Goal: Task Accomplishment & Management: Use online tool/utility

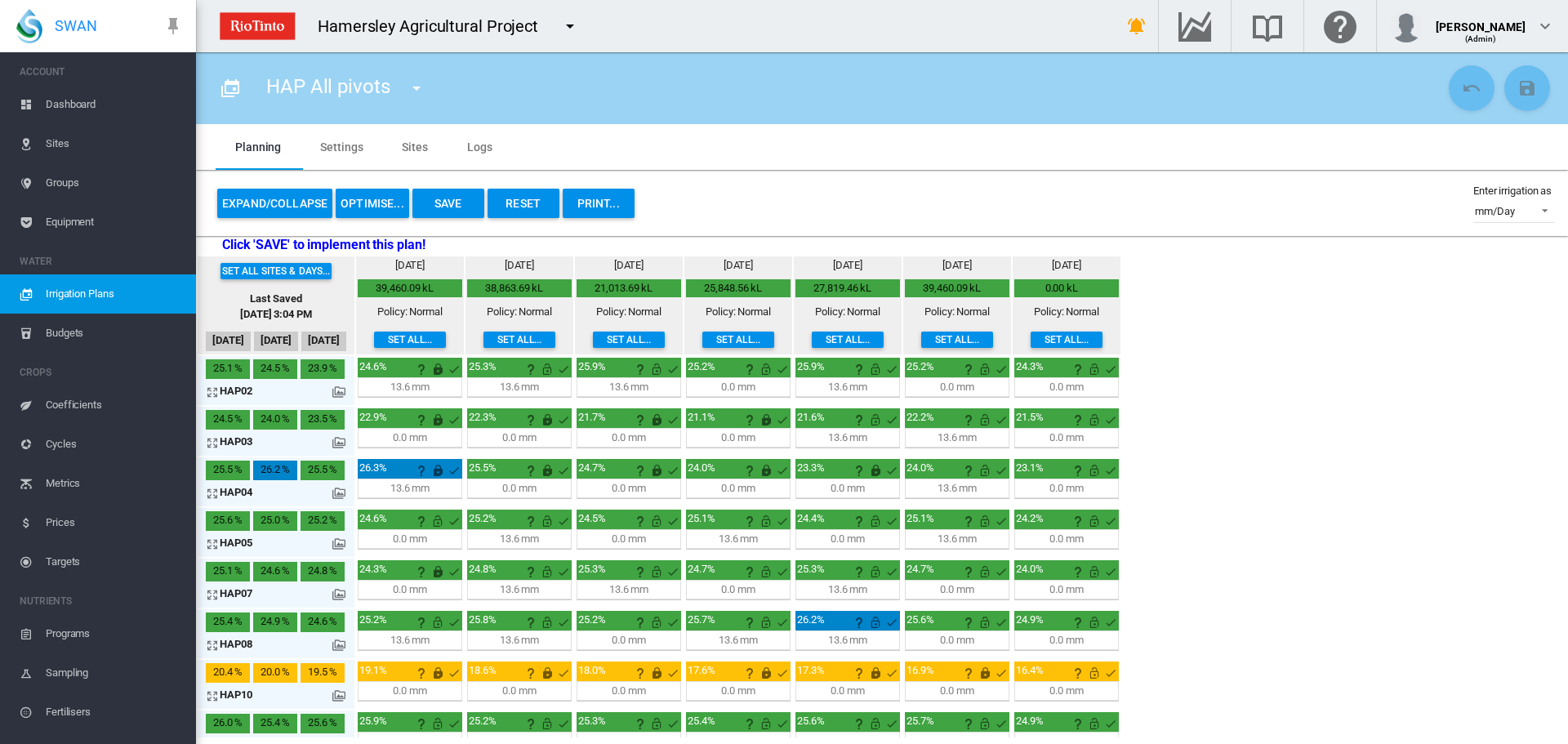
click at [209, 393] on md-icon "icon-arrow-expand" at bounding box center [215, 391] width 20 height 20
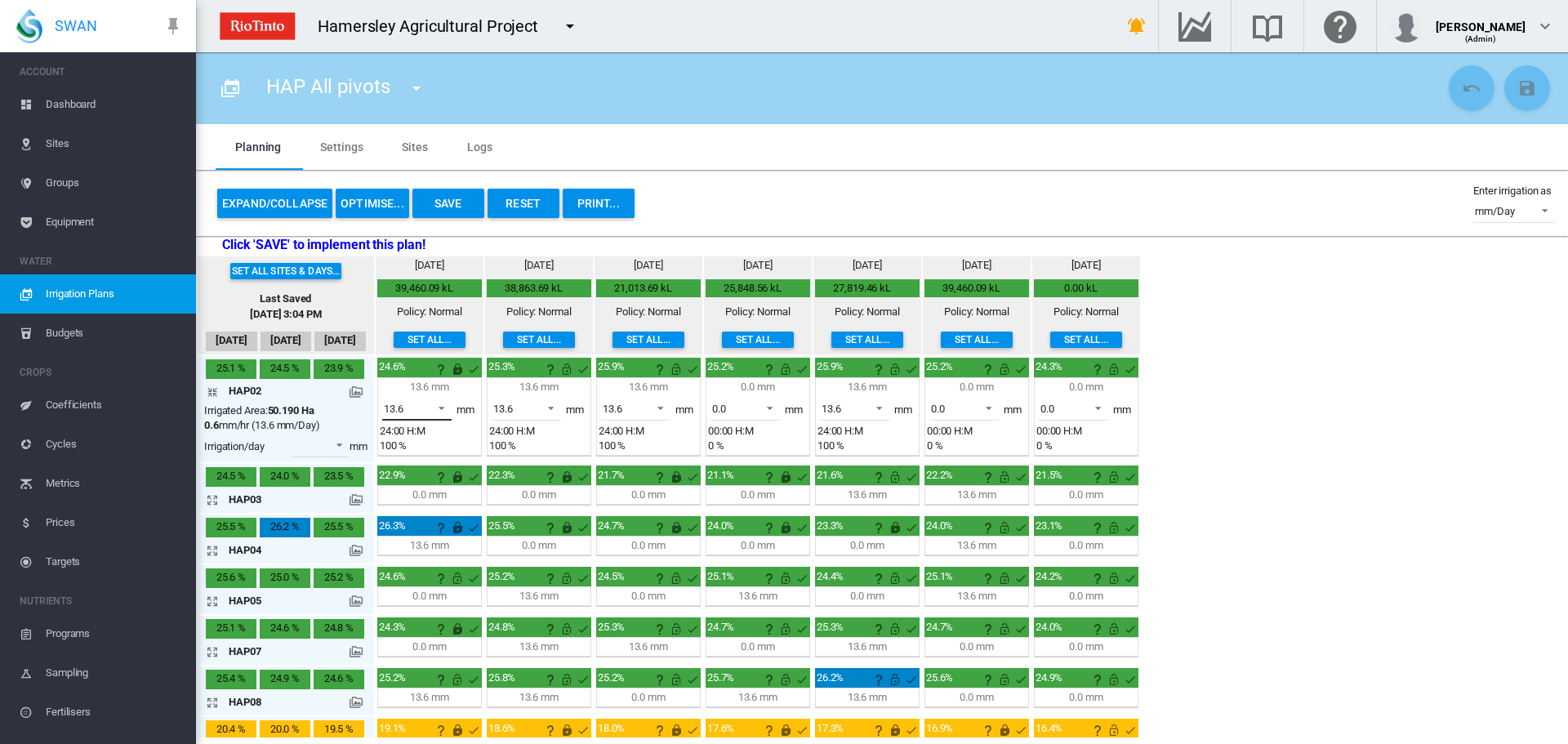
click at [443, 410] on span at bounding box center [436, 406] width 20 height 15
click at [404, 365] on md-option "0.0" at bounding box center [426, 369] width 111 height 39
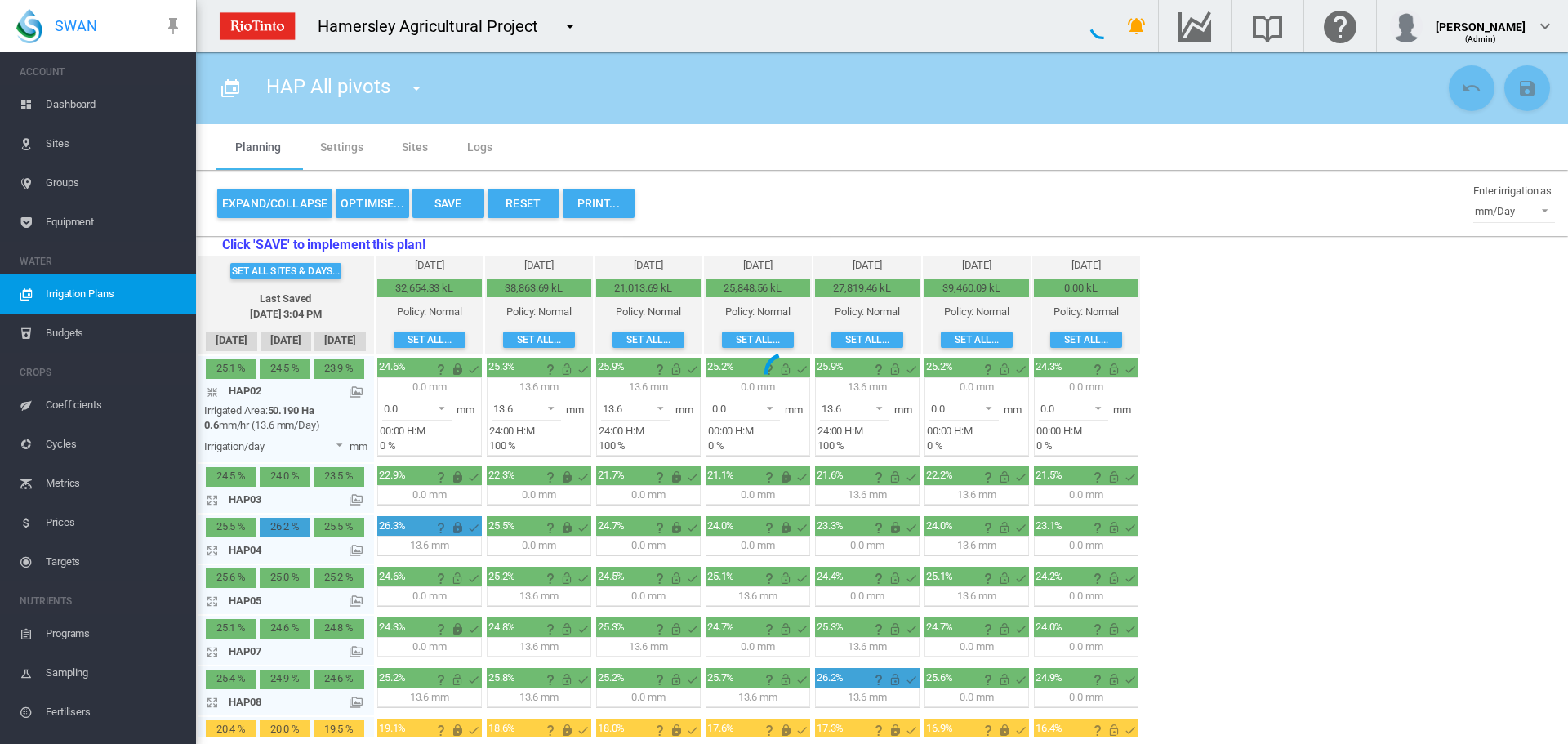
click at [213, 391] on div at bounding box center [784, 372] width 1568 height 744
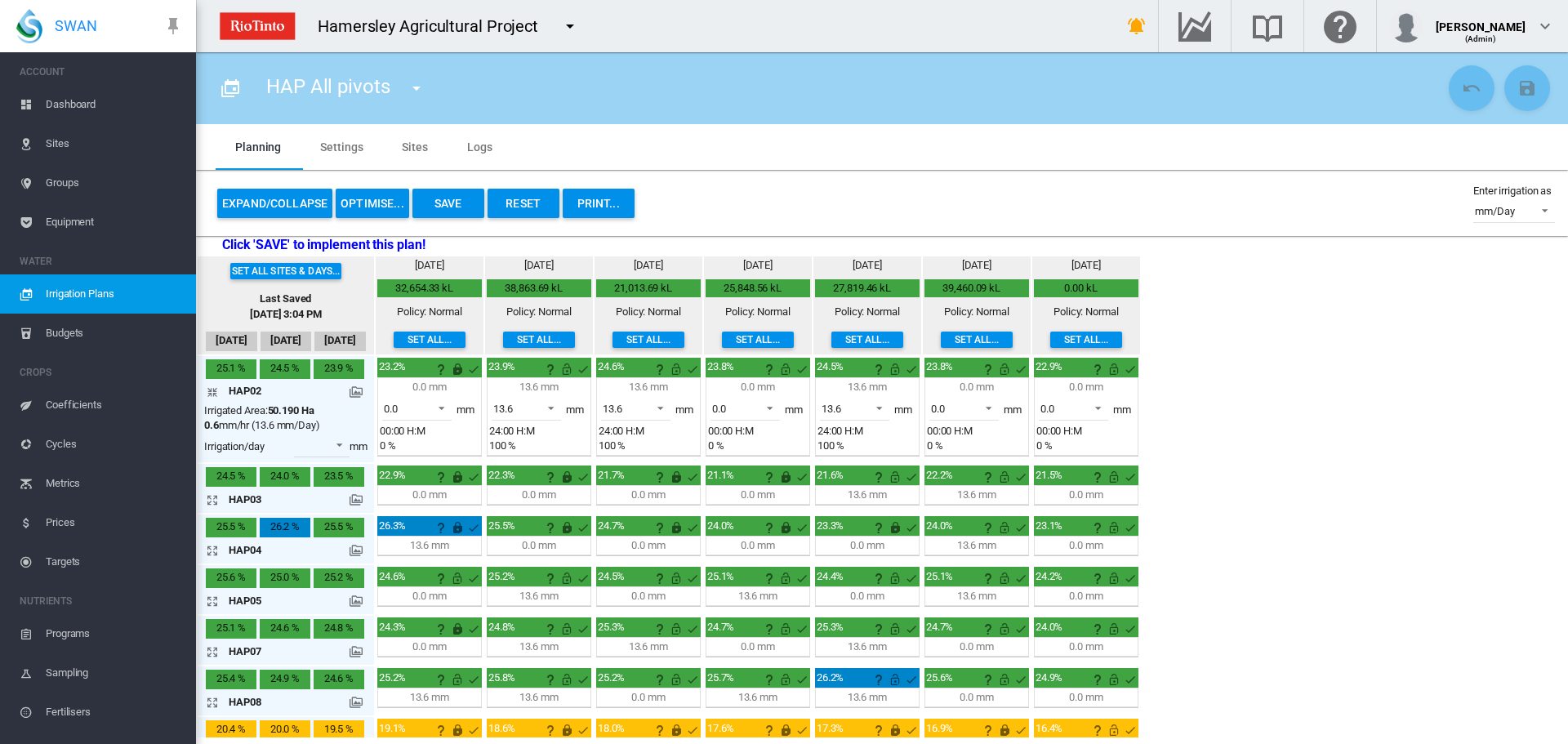
click at [213, 391] on md-icon "icon-arrow-collapse" at bounding box center [215, 391] width 20 height 20
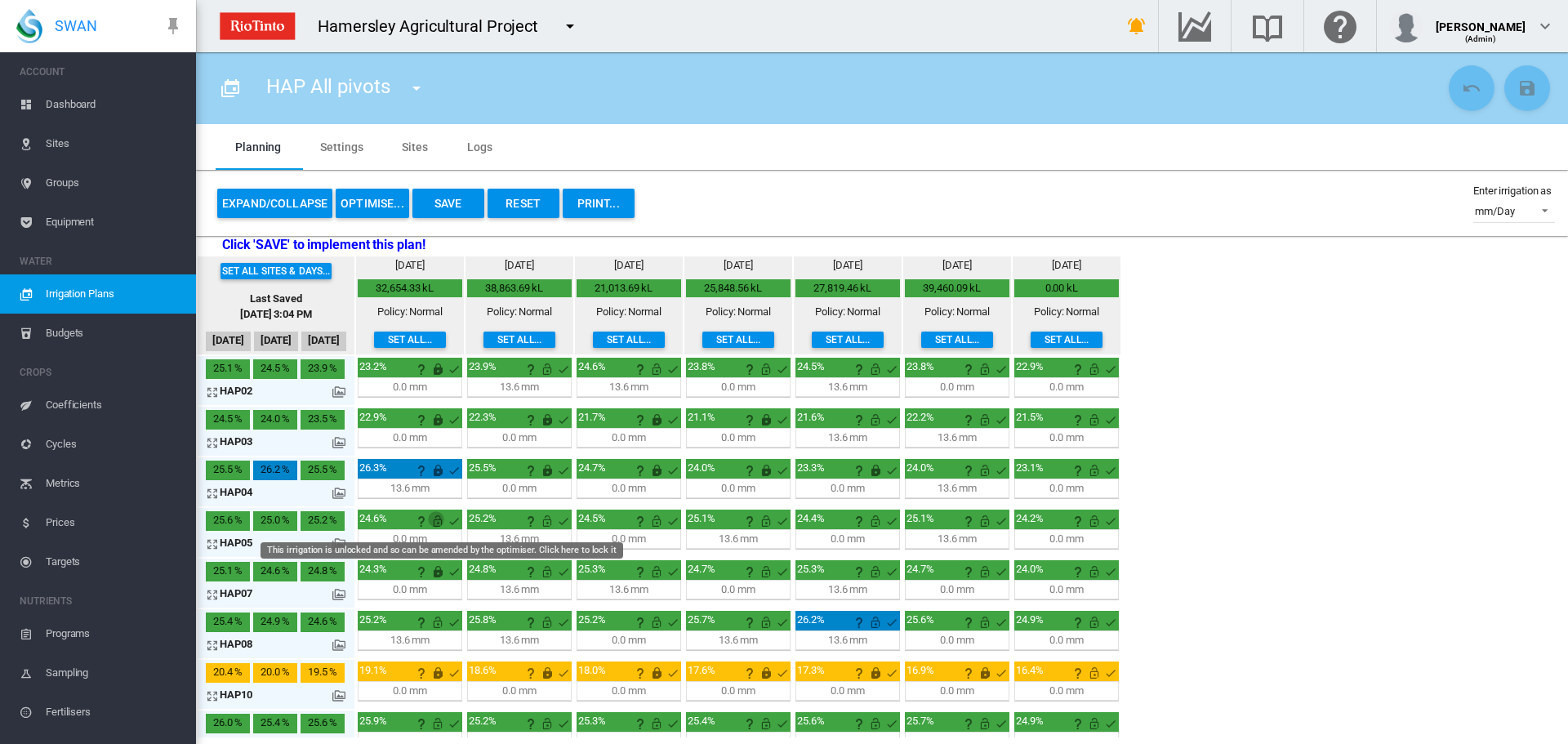
click at [437, 521] on md-icon "This irrigation is unlocked and so can be amended by the optimiser. Click here …" at bounding box center [437, 521] width 20 height 20
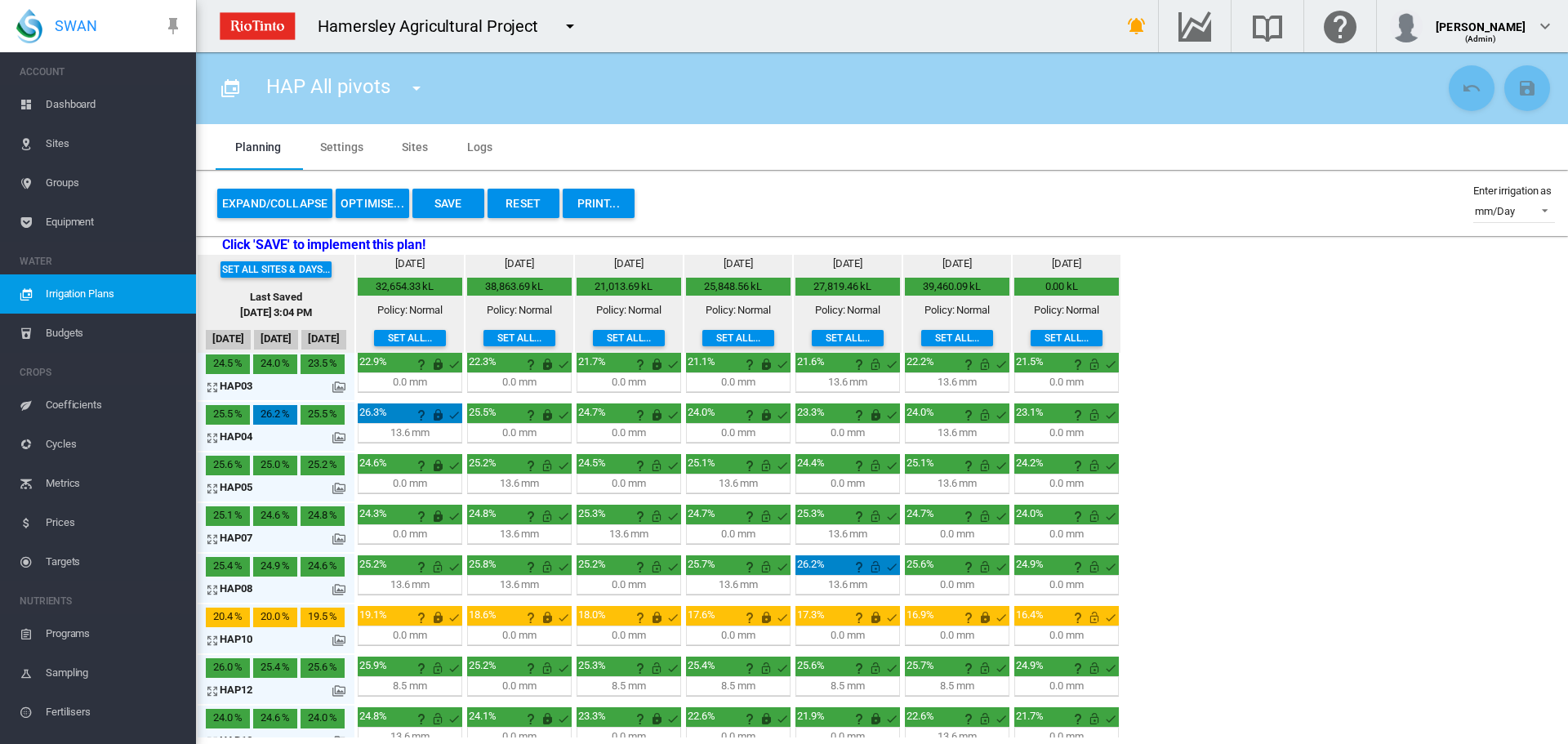
scroll to position [82, 0]
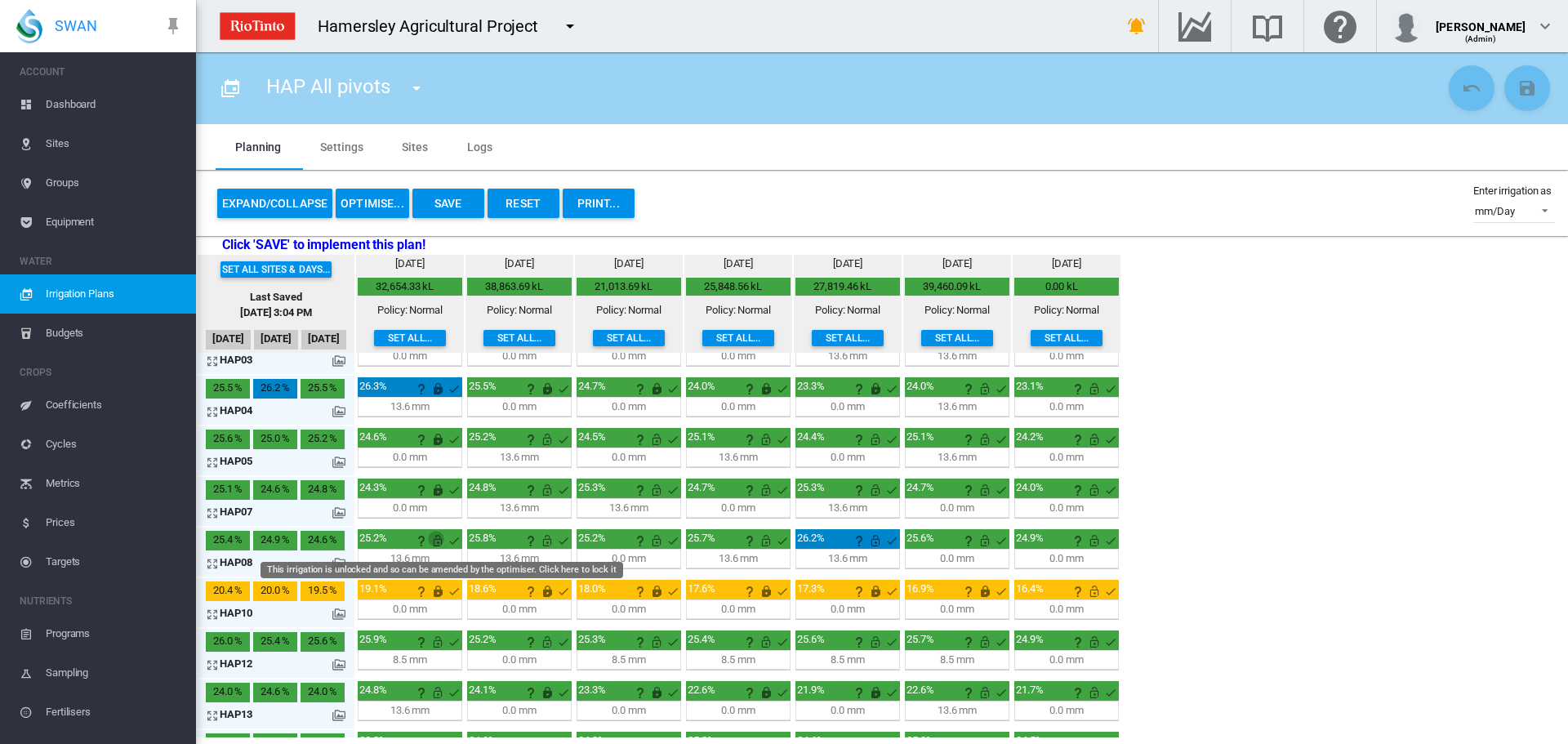
click at [441, 539] on md-icon "This irrigation is unlocked and so can be amended by the optimiser. Click here …" at bounding box center [437, 541] width 20 height 20
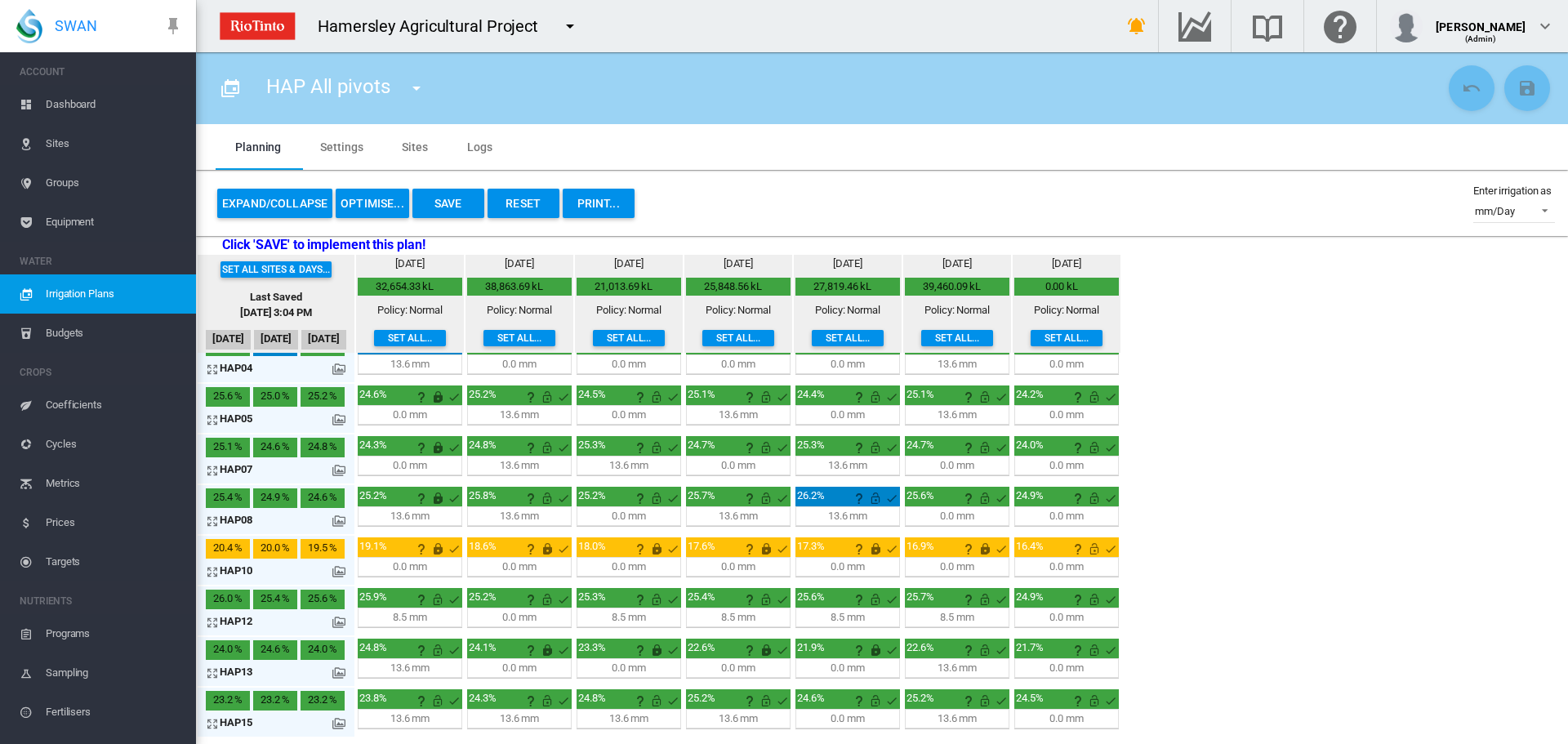
scroll to position [163, 0]
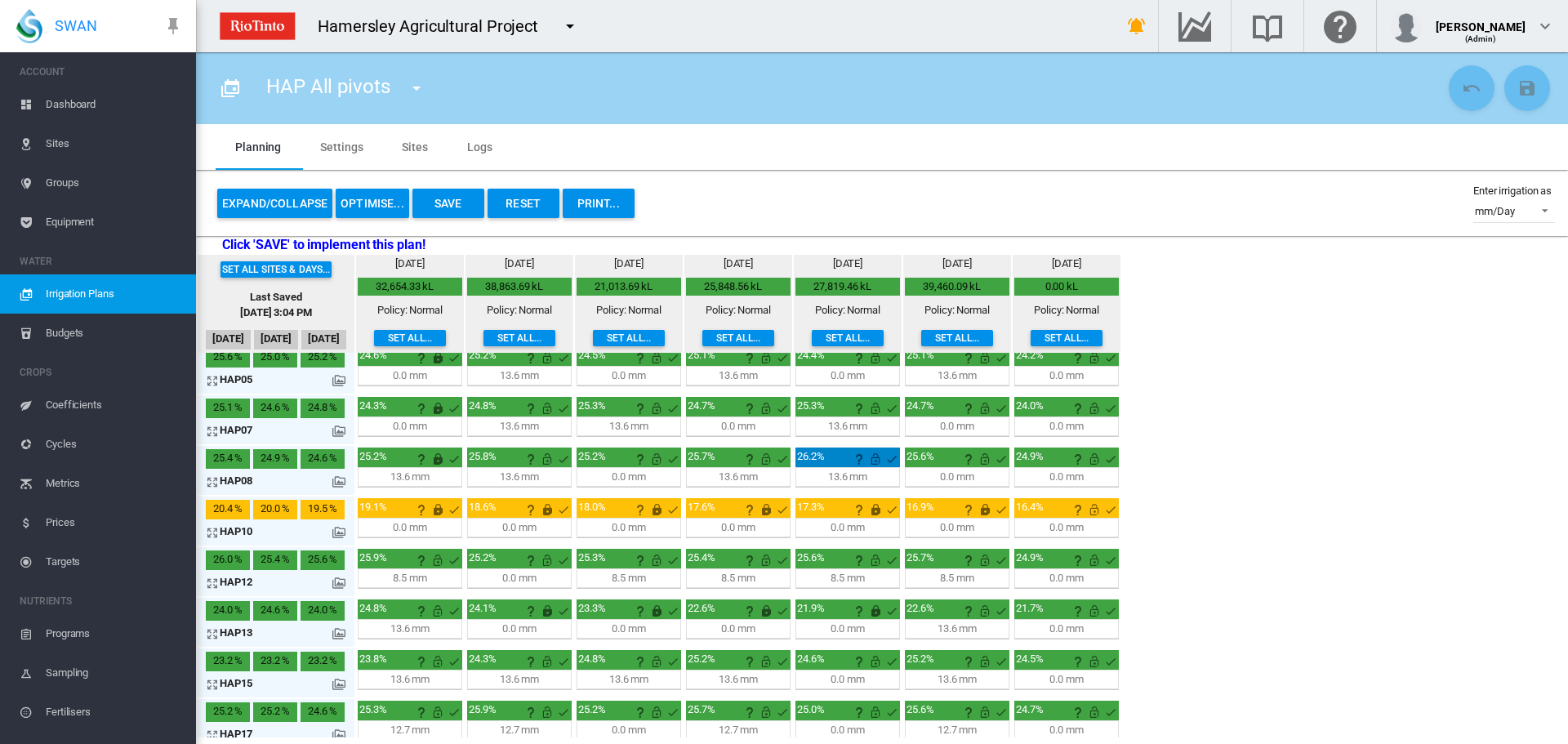
click at [210, 480] on md-icon "icon-arrow-expand" at bounding box center [215, 481] width 20 height 20
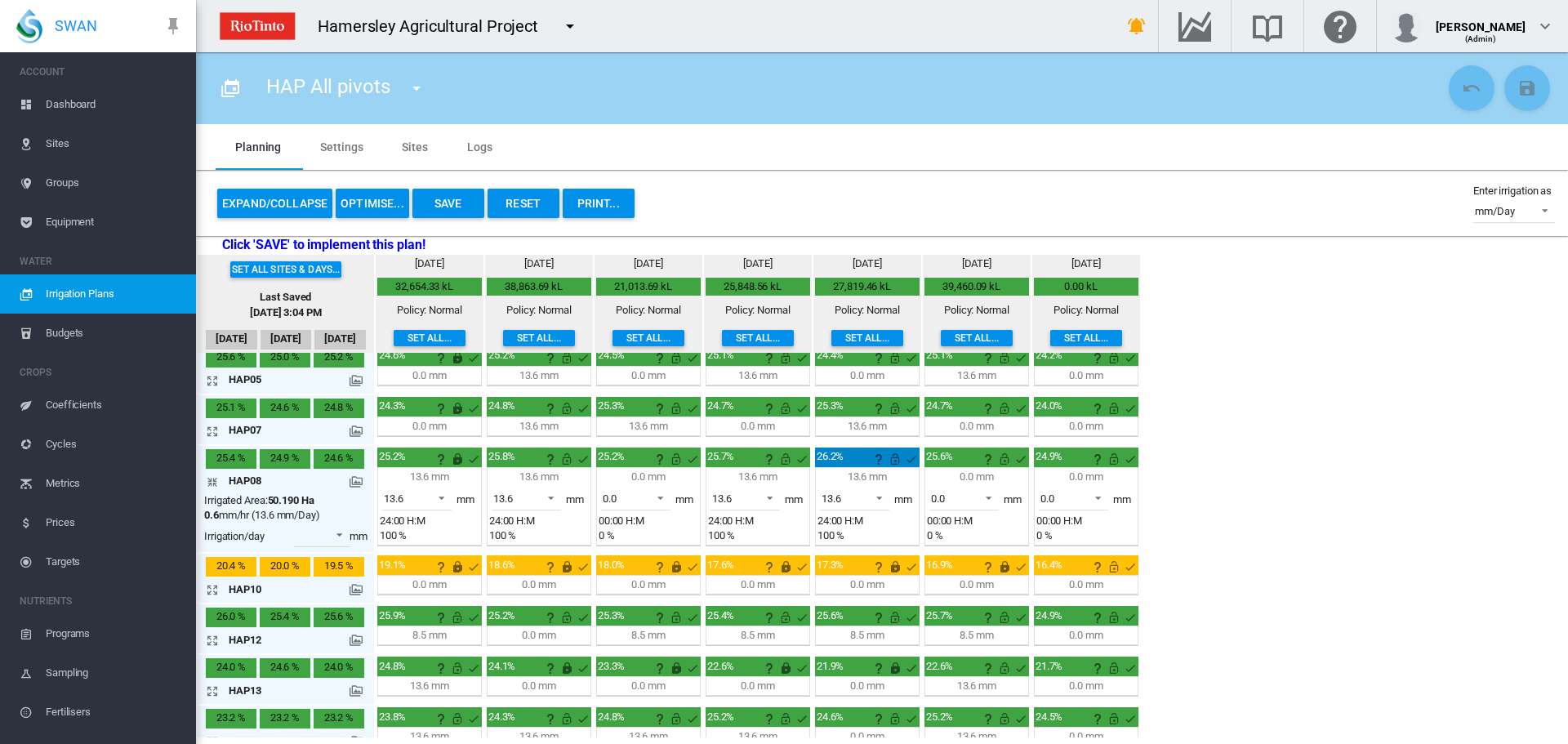
click at [210, 482] on md-icon "icon-arrow-collapse" at bounding box center [215, 481] width 20 height 20
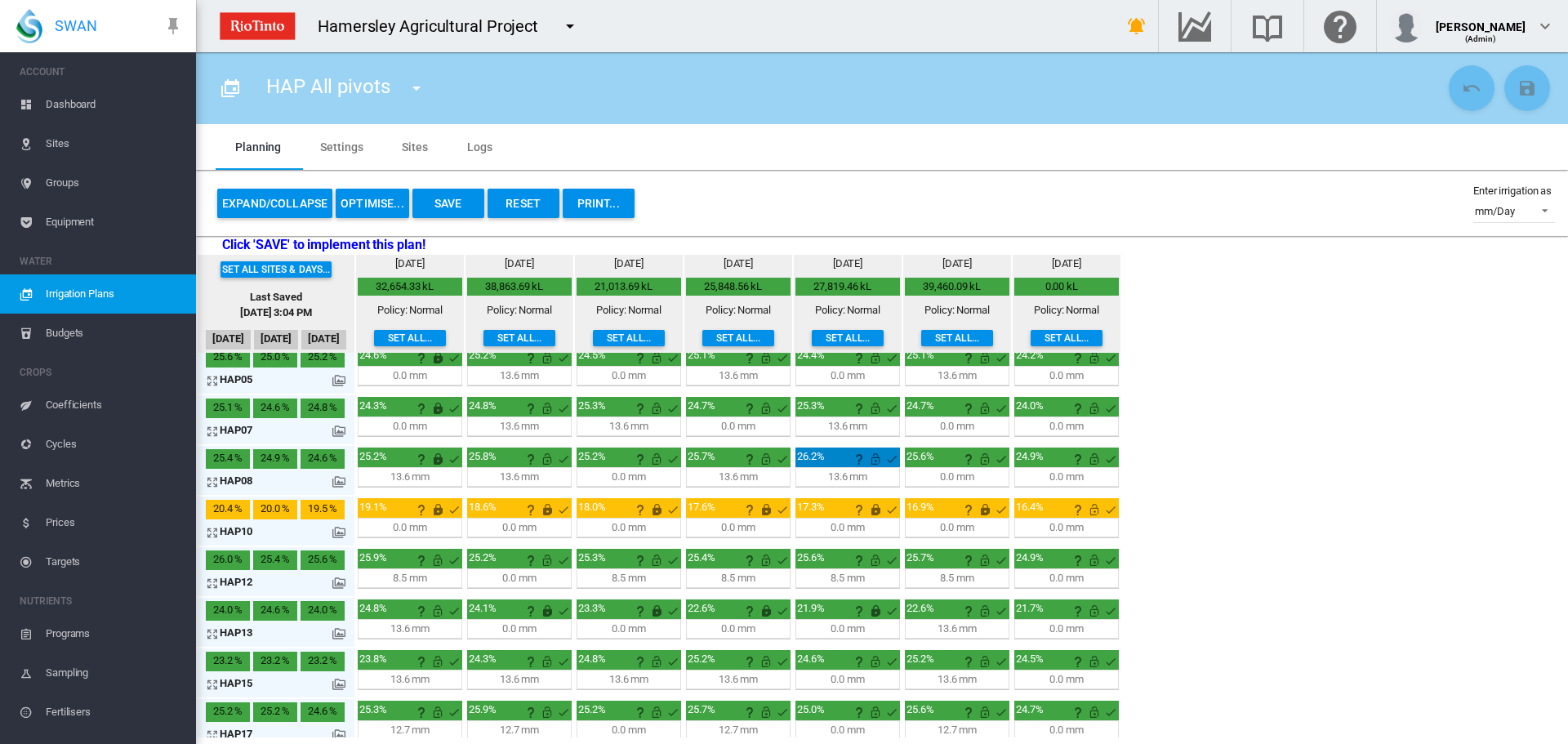
scroll to position [175, 0]
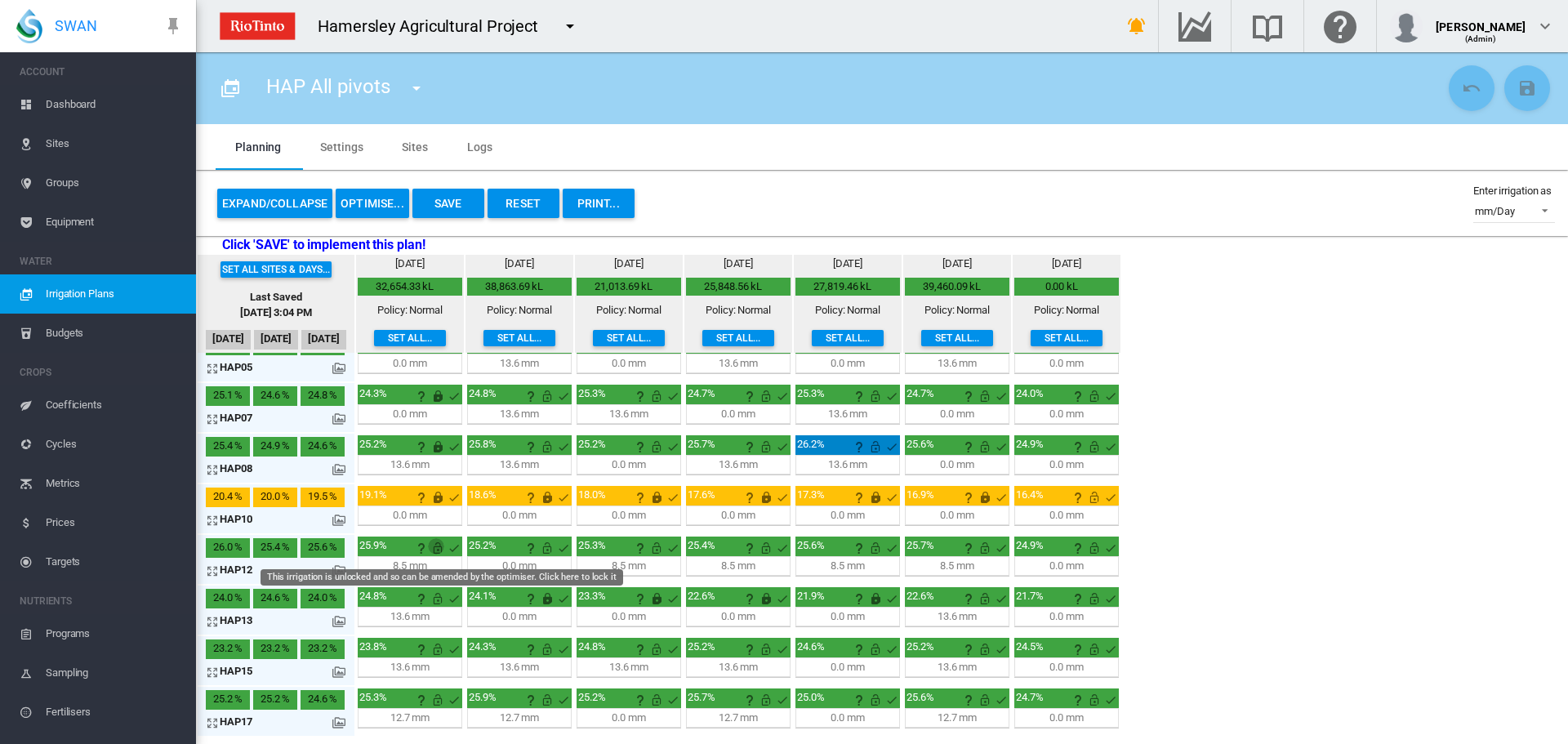
click at [441, 549] on md-icon "This irrigation is unlocked and so can be amended by the optimiser. Click here …" at bounding box center [437, 548] width 20 height 20
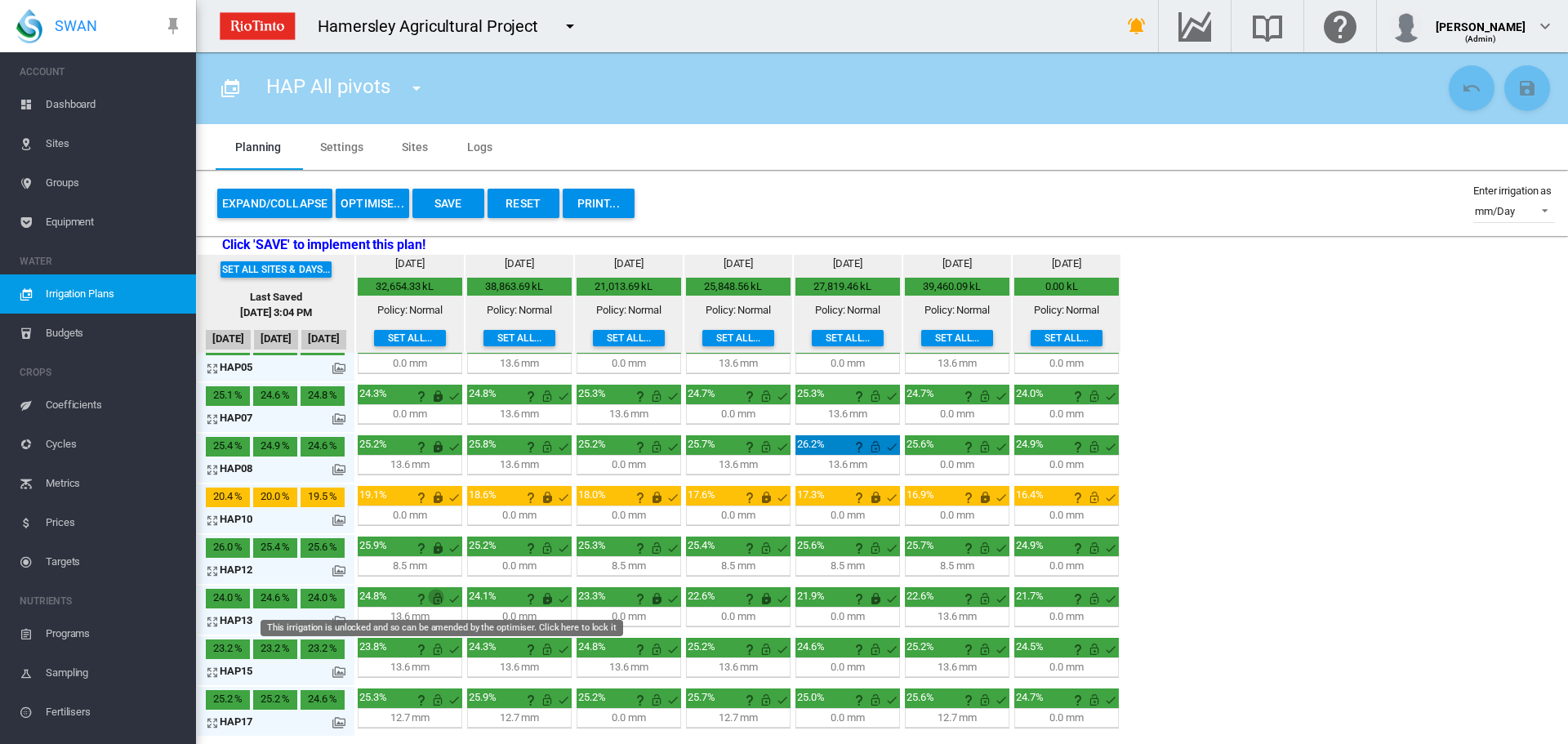
click at [437, 601] on md-icon "This irrigation is unlocked and so can be amended by the optimiser. Click here …" at bounding box center [437, 599] width 20 height 20
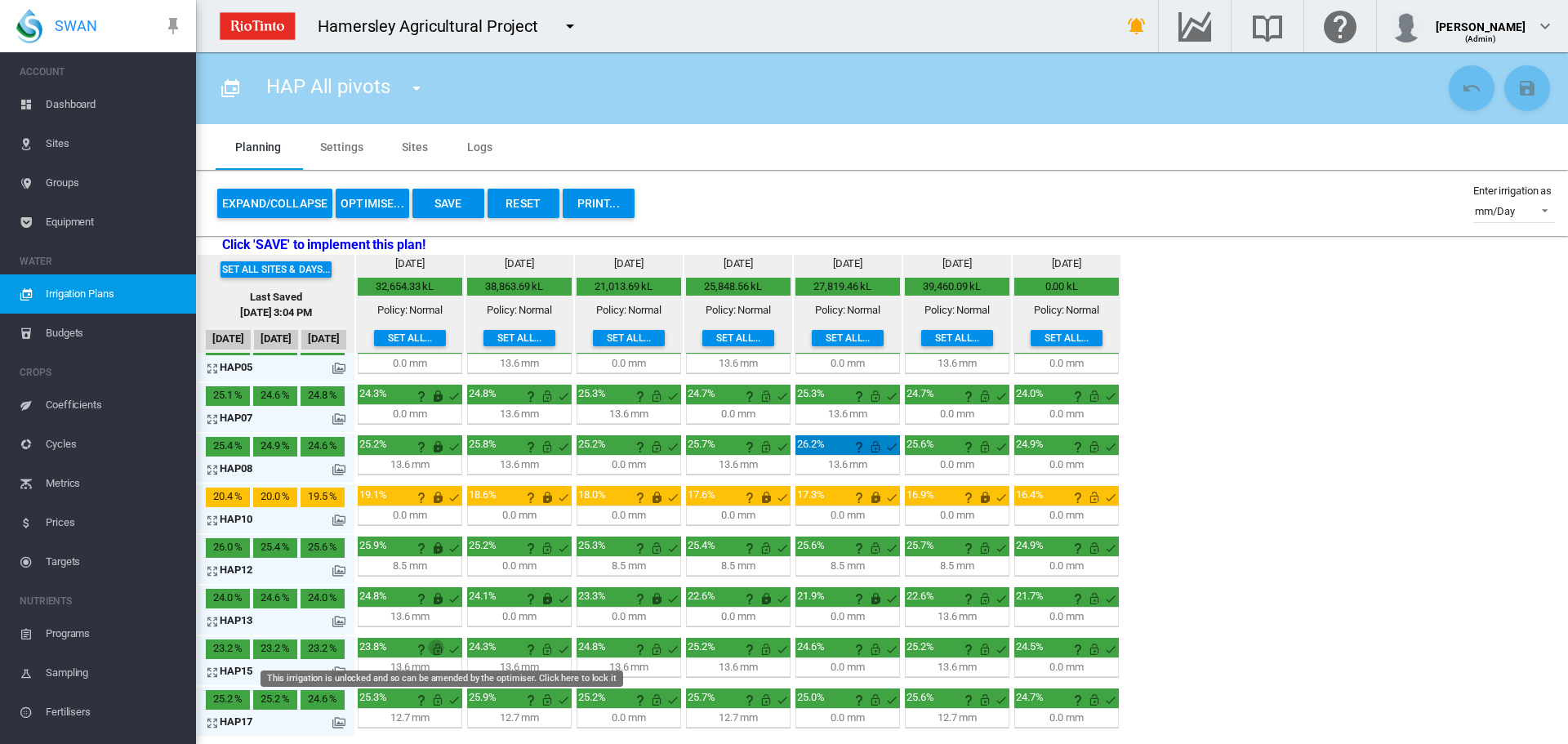
click at [440, 650] on md-icon "This irrigation is unlocked and so can be amended by the optimiser. Click here …" at bounding box center [437, 649] width 20 height 20
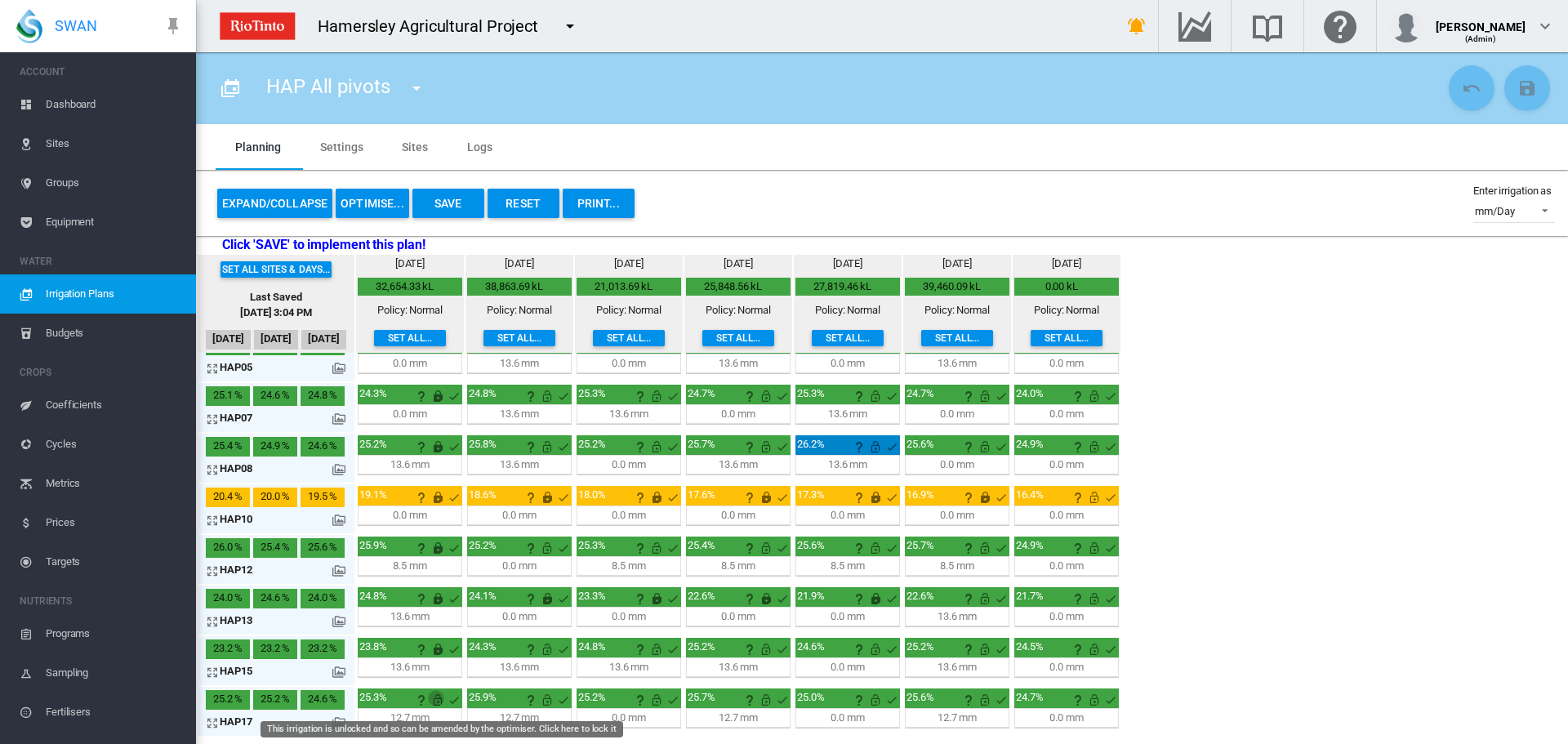
click at [439, 696] on md-icon "This irrigation is unlocked and so can be amended by the optimiser. Click here …" at bounding box center [437, 700] width 20 height 20
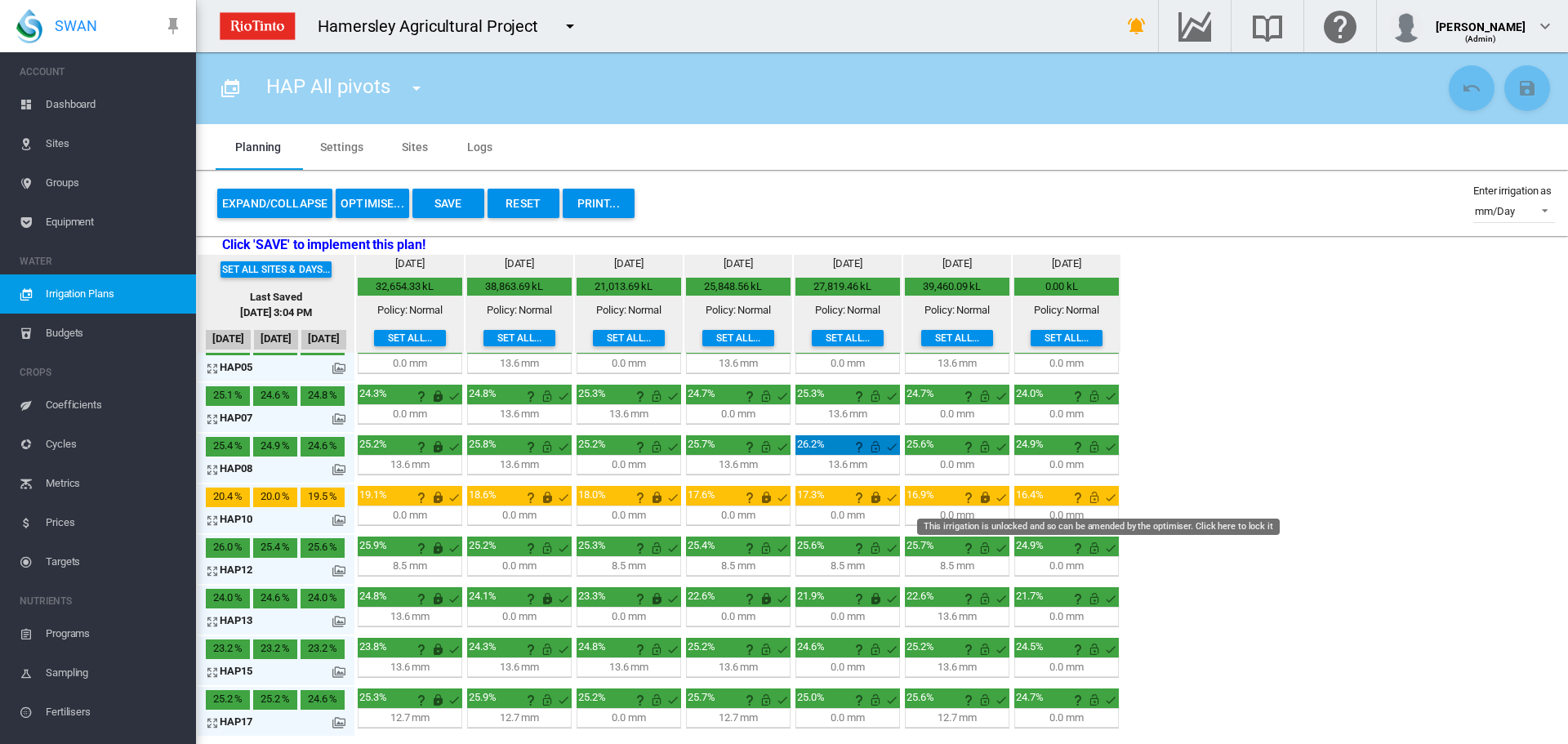
click at [1094, 493] on md-icon "This irrigation is unlocked and so can be amended by the optimiser. Click here …" at bounding box center [1094, 497] width 20 height 20
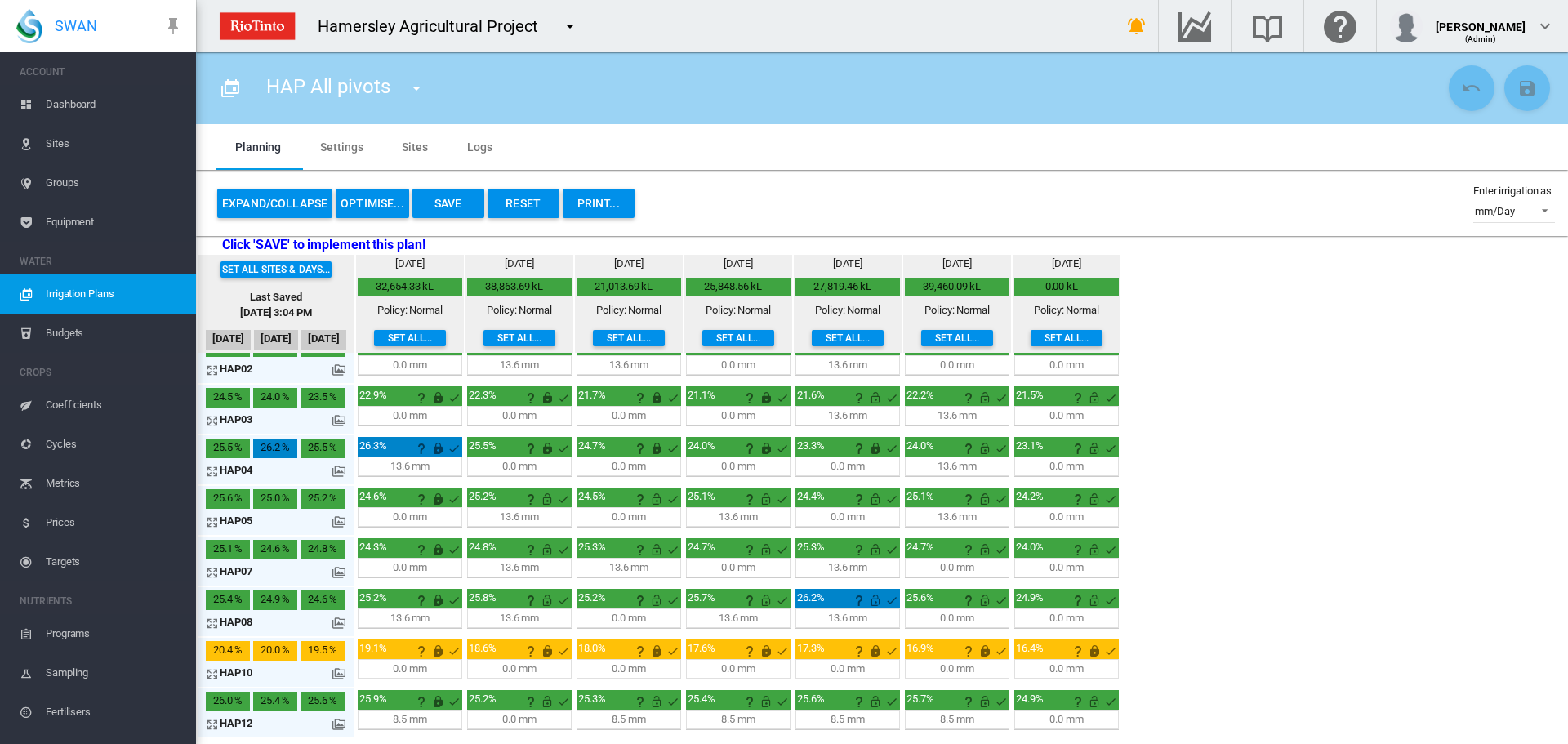
scroll to position [0, 0]
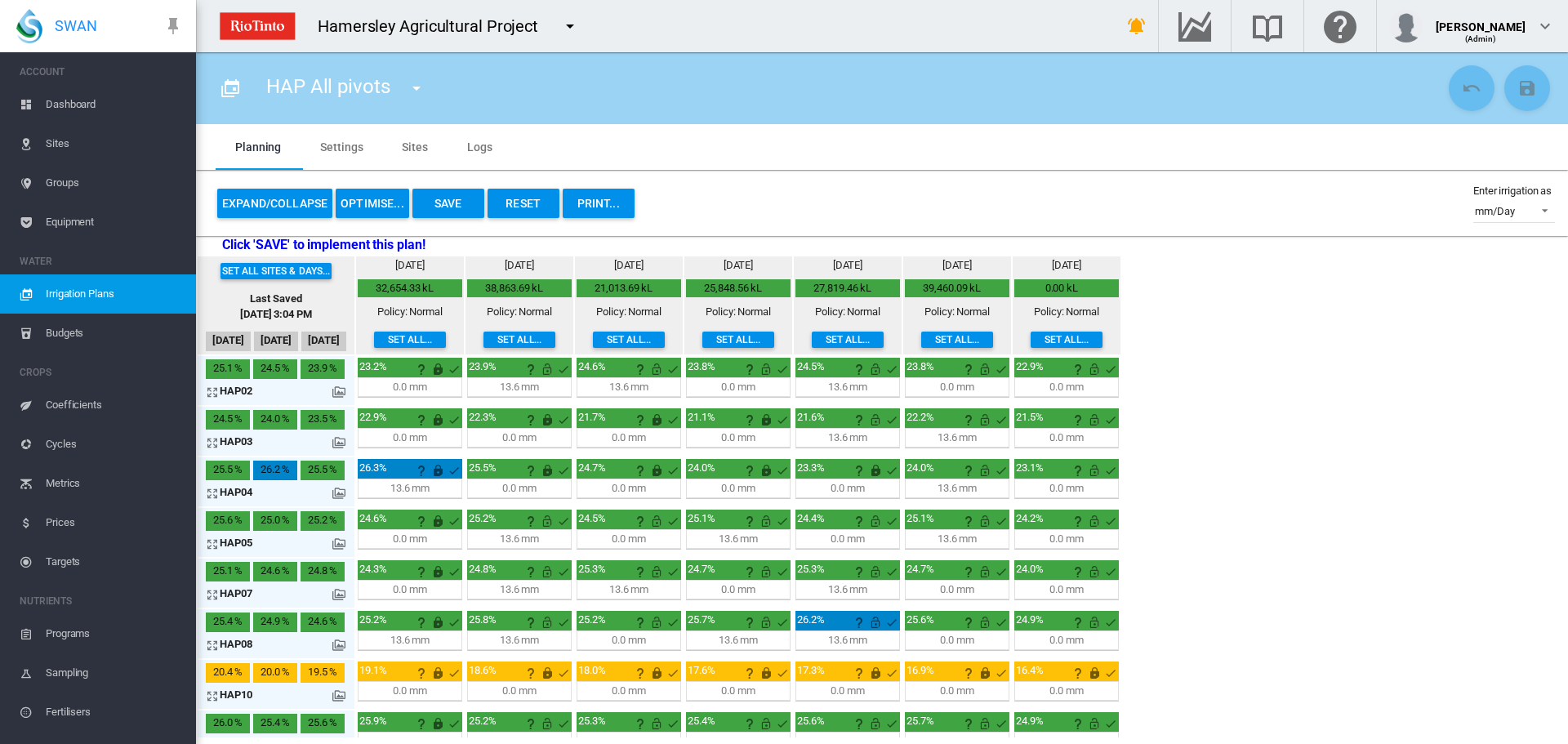
click at [214, 442] on md-icon "icon-arrow-expand" at bounding box center [215, 442] width 20 height 20
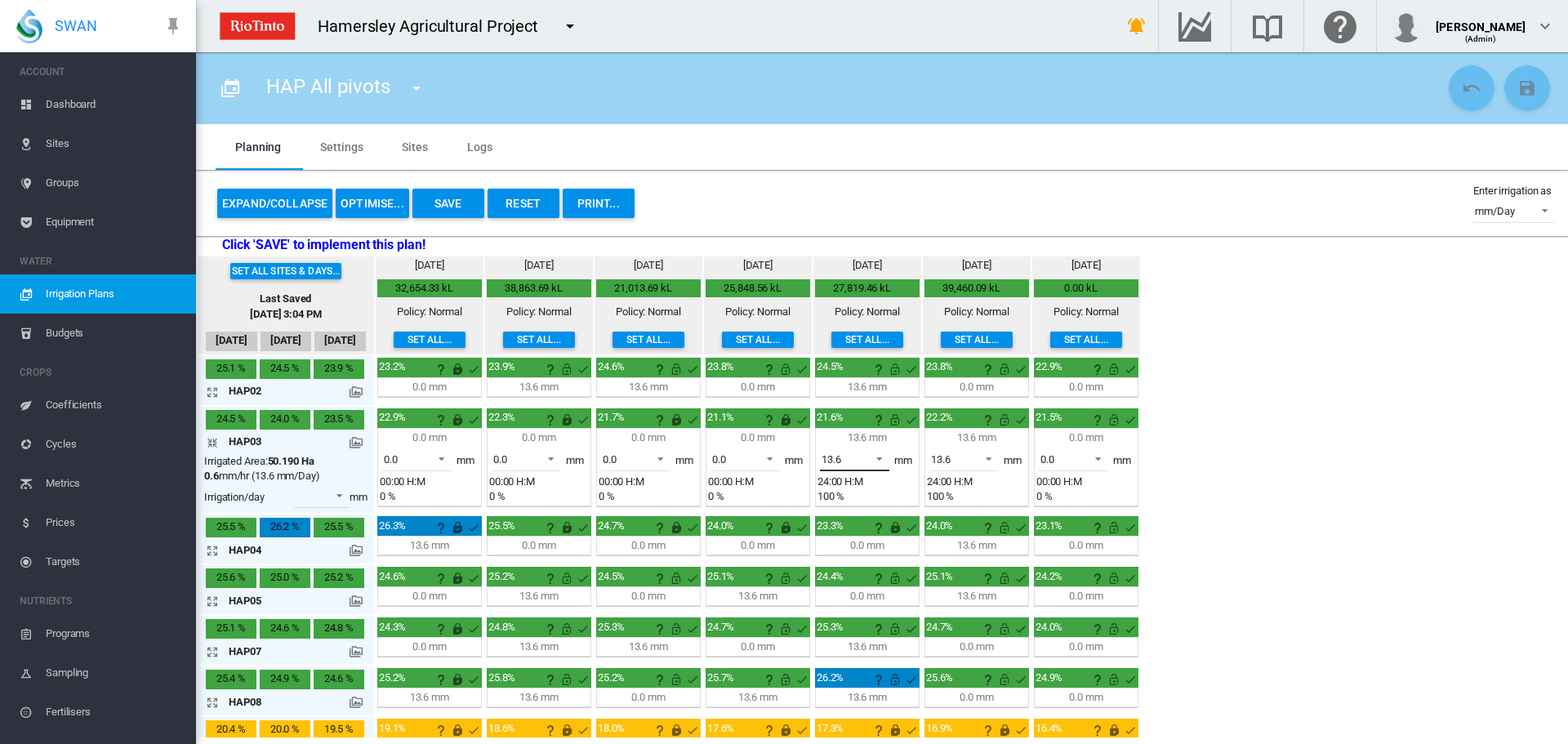
click at [882, 458] on span at bounding box center [874, 457] width 20 height 15
click at [830, 423] on div "0.0" at bounding box center [828, 419] width 14 height 15
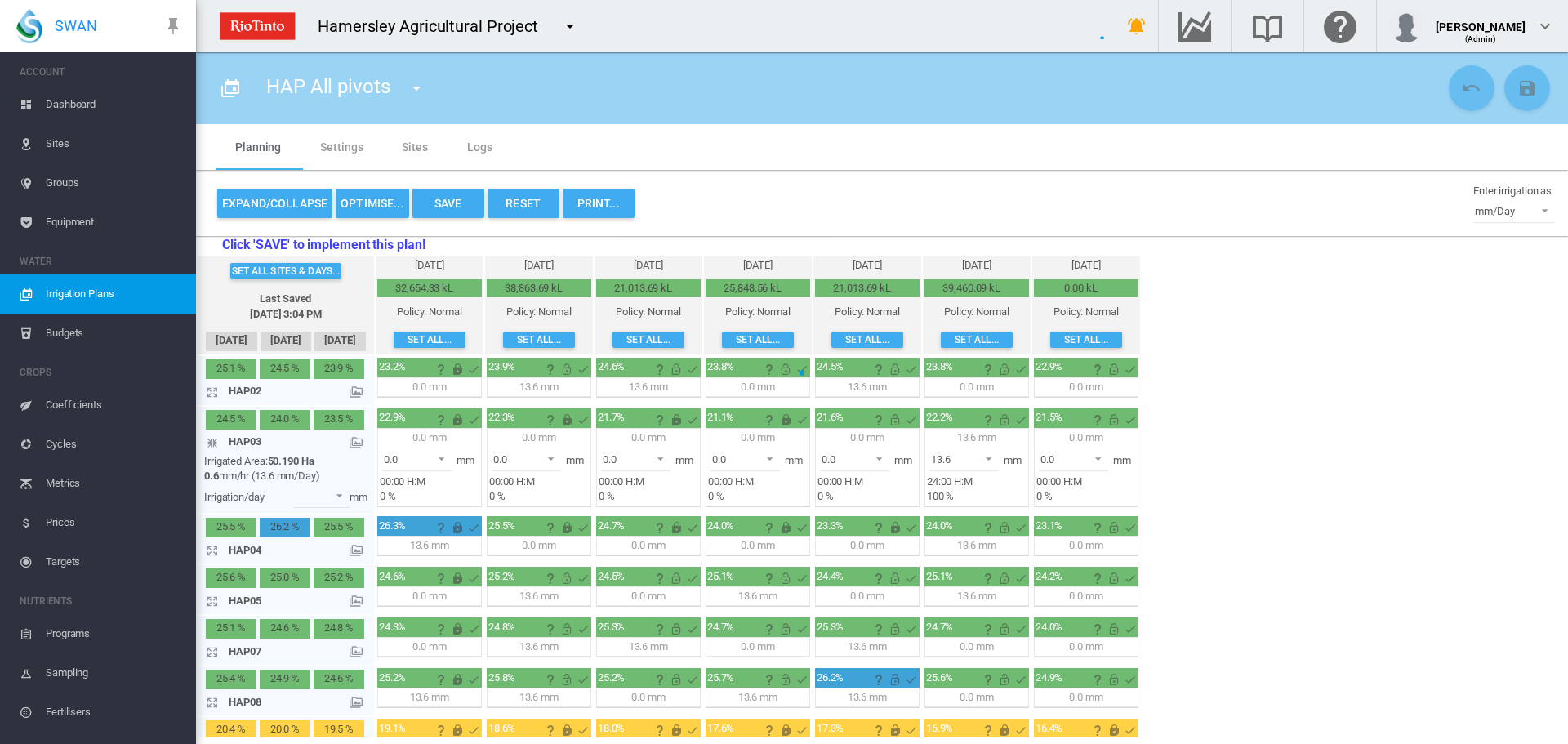
click at [217, 442] on div at bounding box center [784, 372] width 1568 height 744
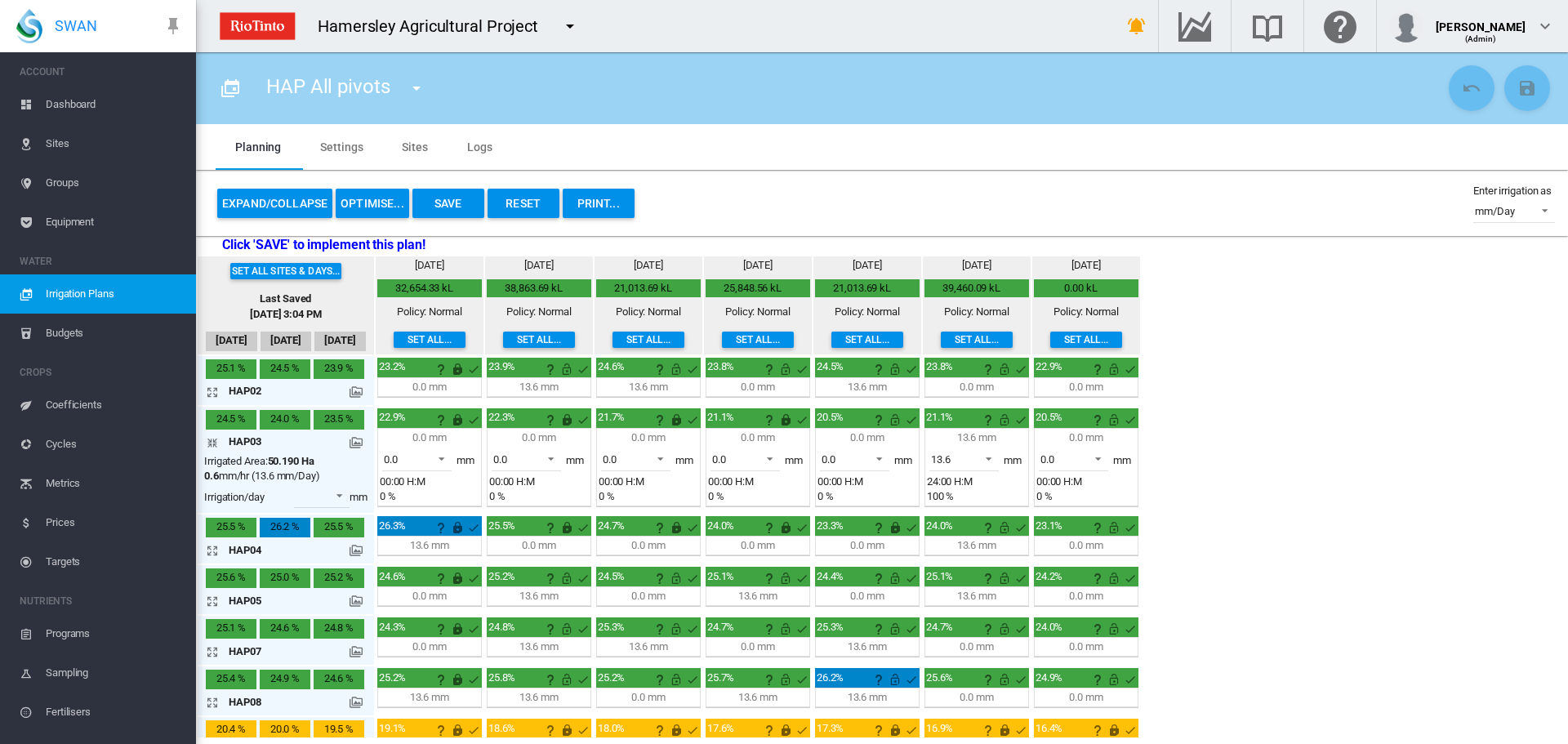
click at [216, 442] on md-icon "icon-arrow-collapse" at bounding box center [215, 442] width 20 height 20
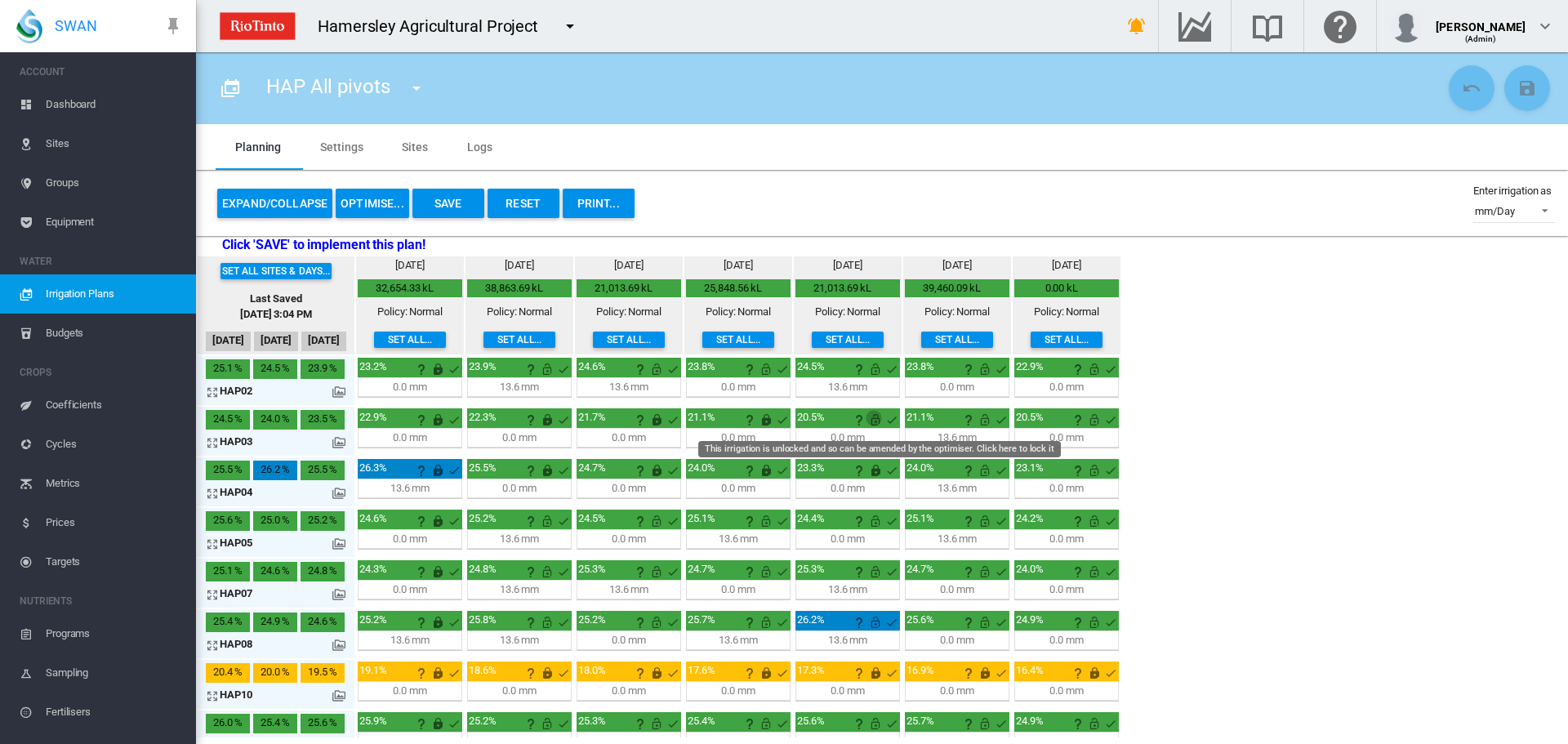
click at [879, 420] on md-icon "This irrigation is unlocked and so can be amended by the optimiser. Click here …" at bounding box center [875, 420] width 20 height 20
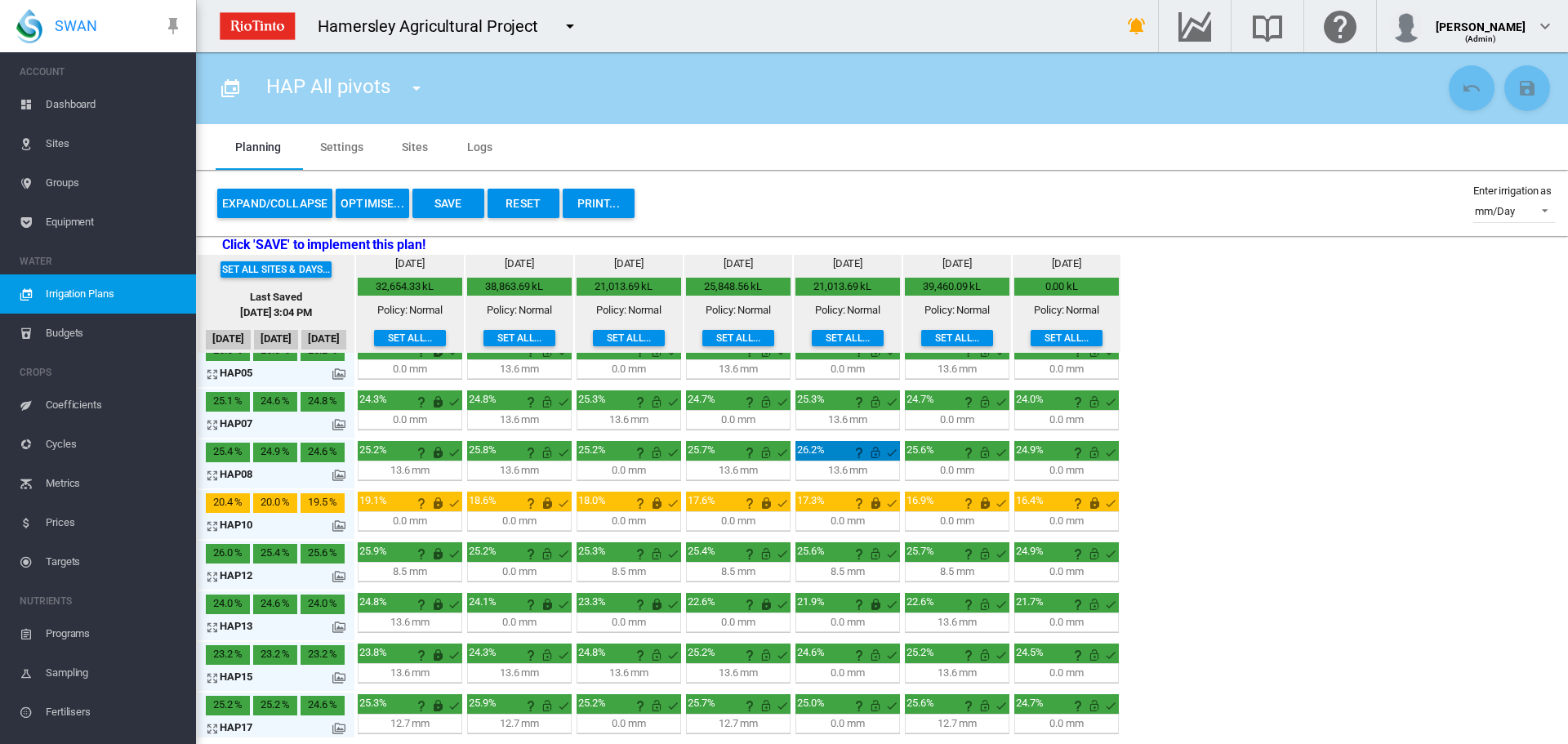
scroll to position [175, 0]
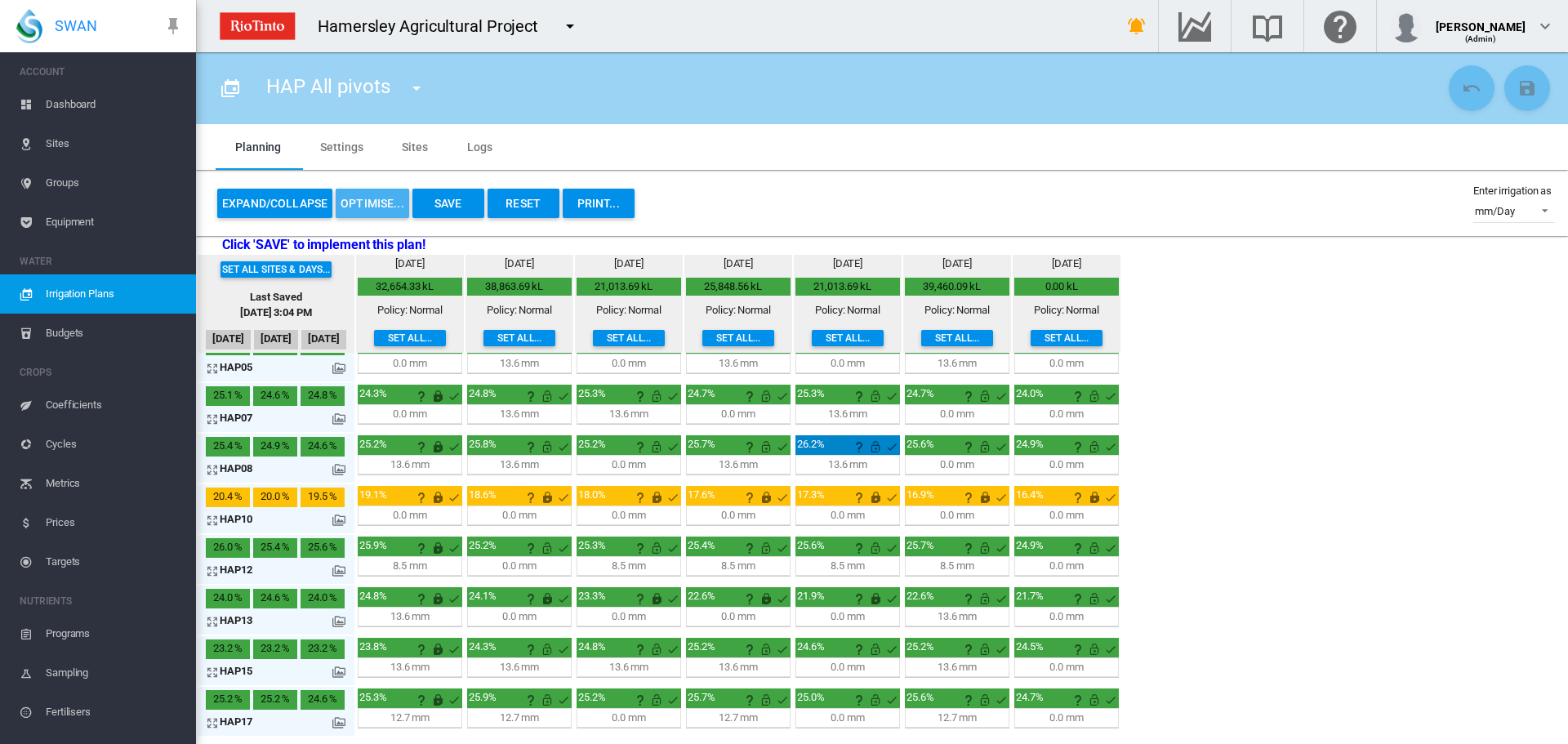
click at [366, 200] on button "OPTIMISE..." at bounding box center [372, 203] width 73 height 29
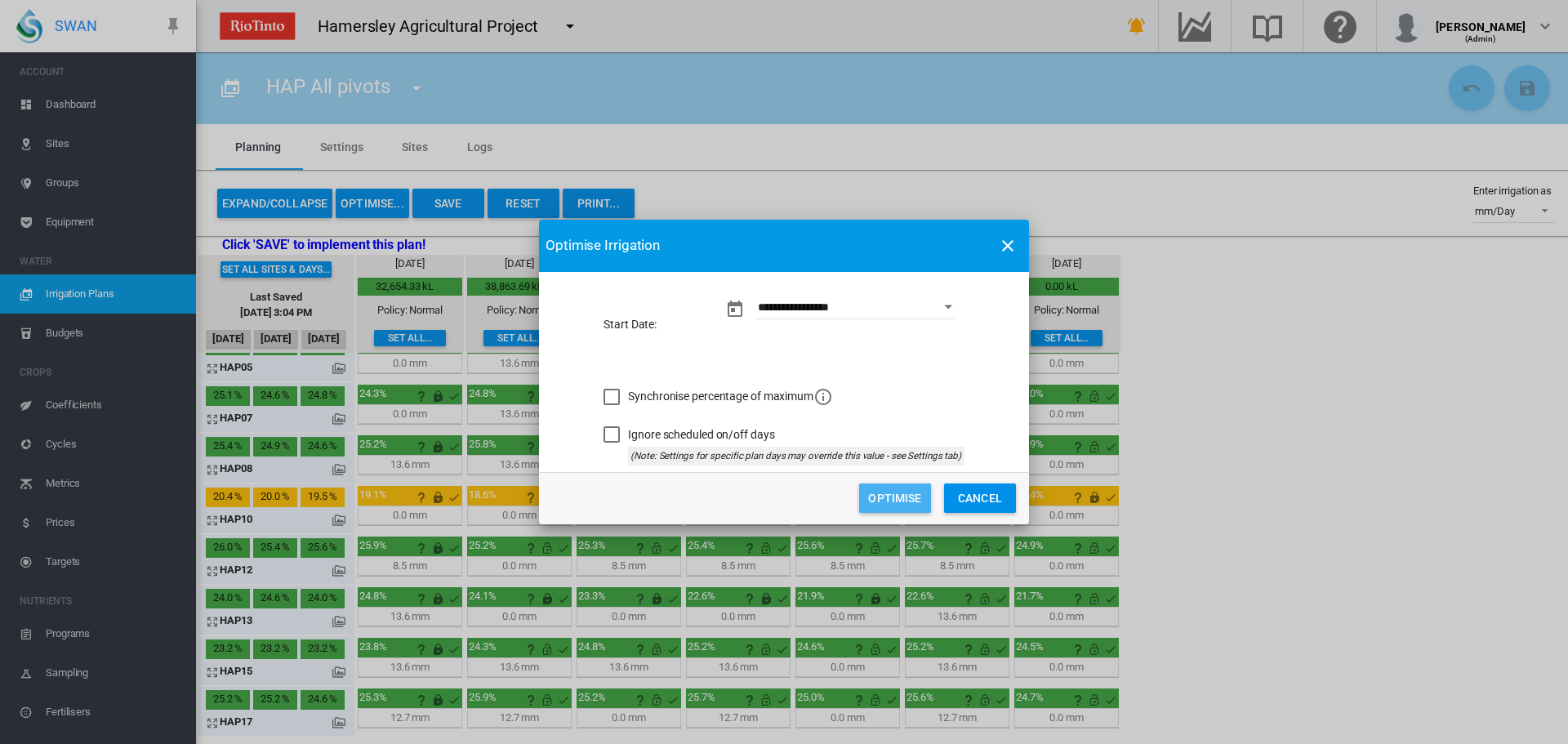
click at [904, 495] on button "Optimise" at bounding box center [895, 499] width 72 height 29
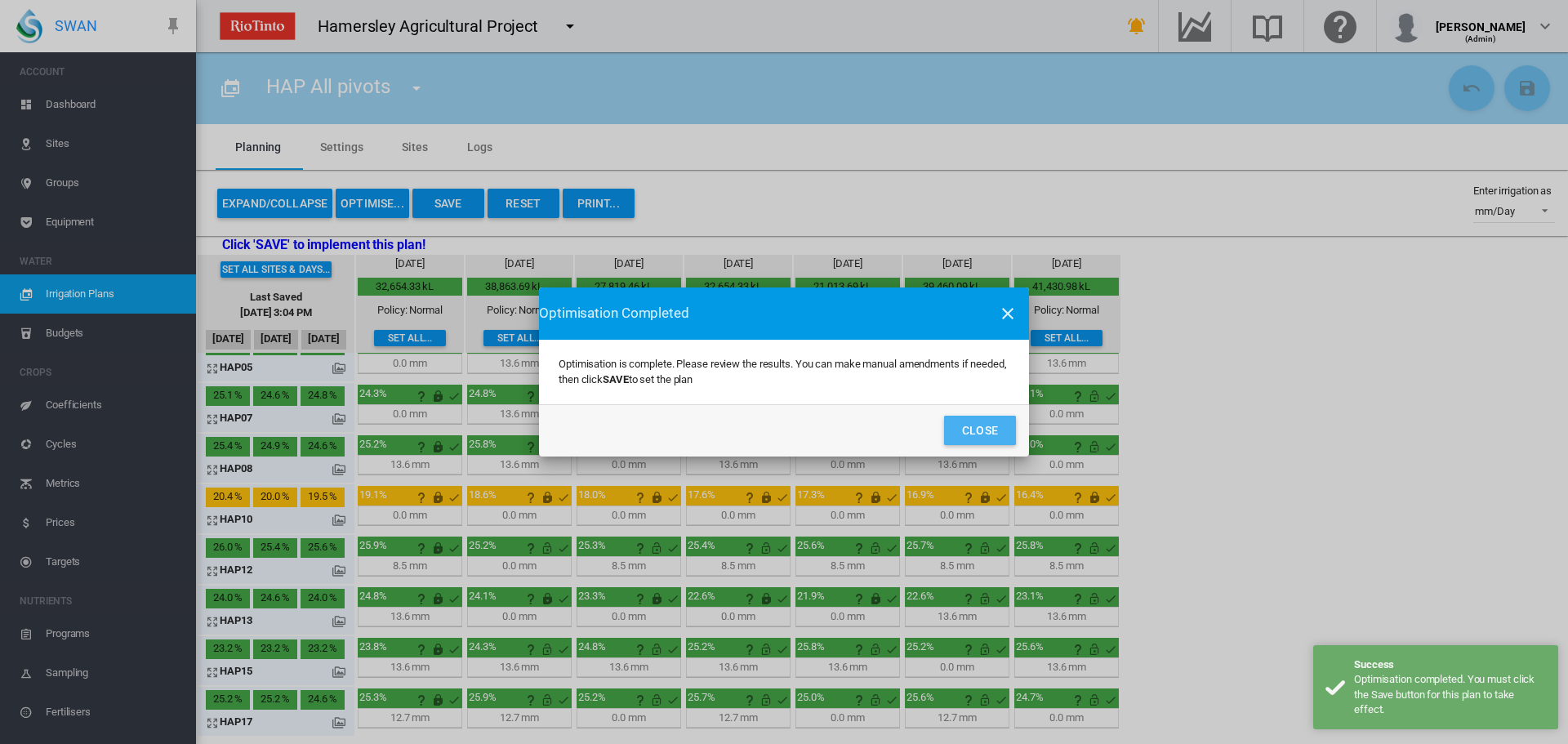
click at [963, 427] on button "Close" at bounding box center [980, 430] width 72 height 29
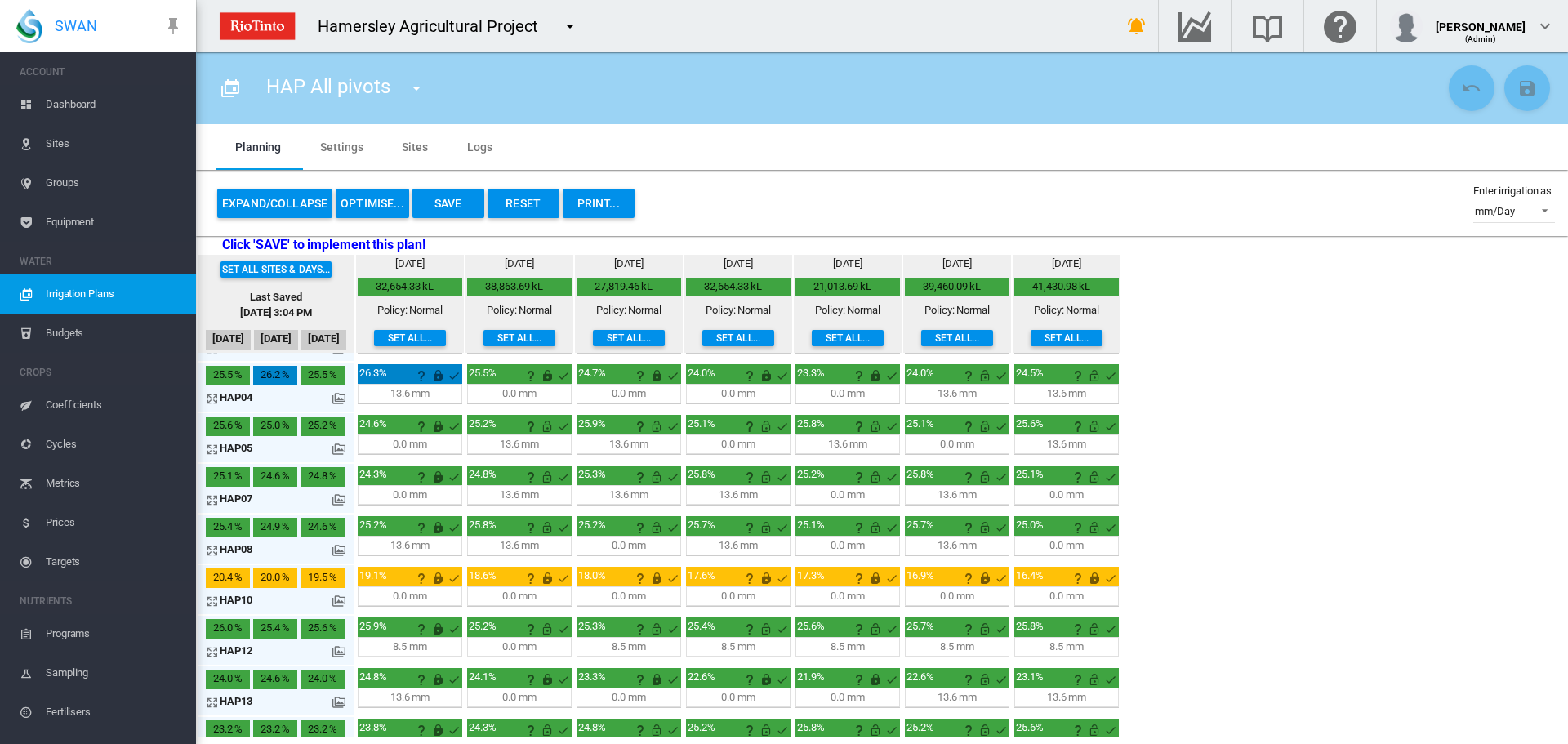
scroll to position [0, 0]
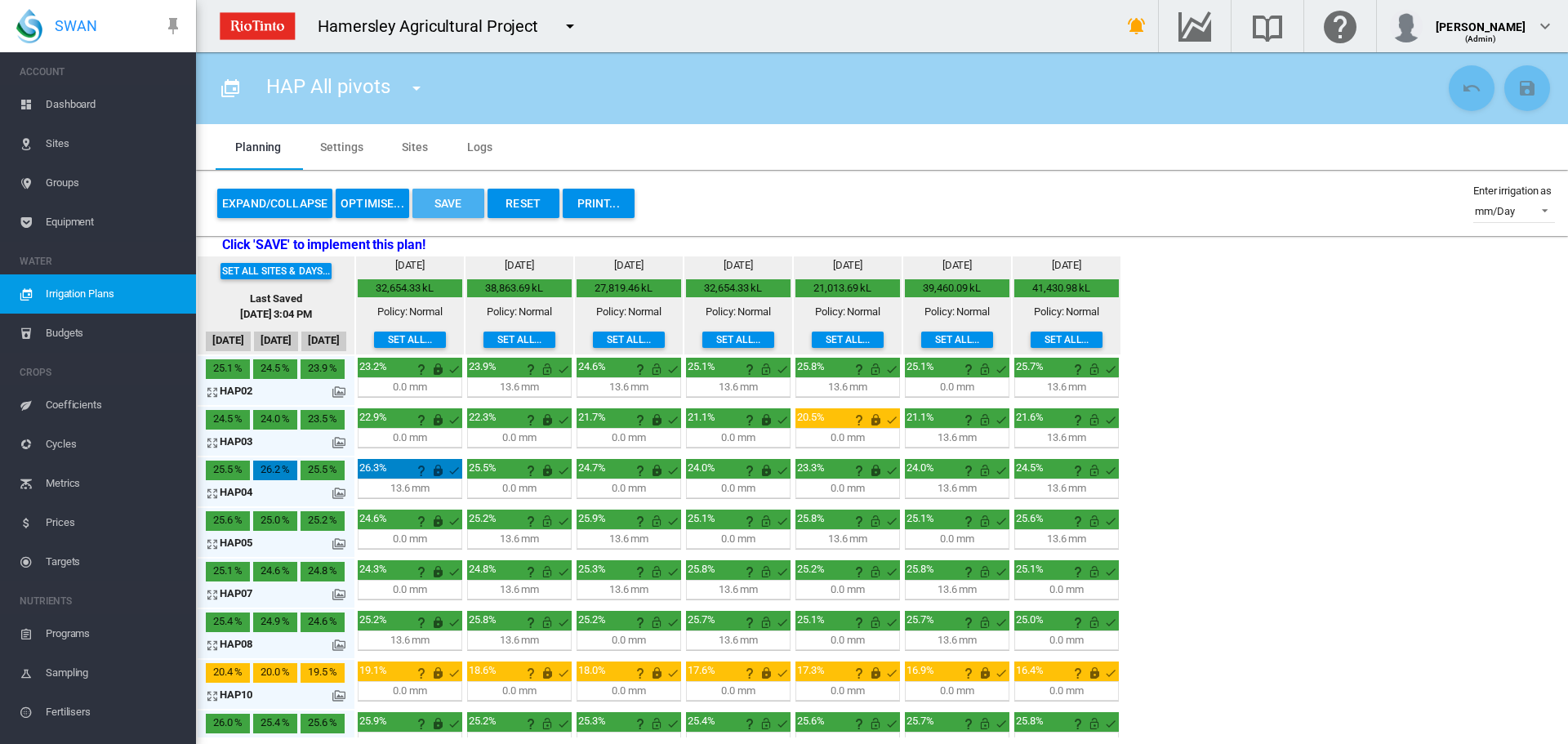
click at [446, 203] on button "Save" at bounding box center [448, 203] width 72 height 29
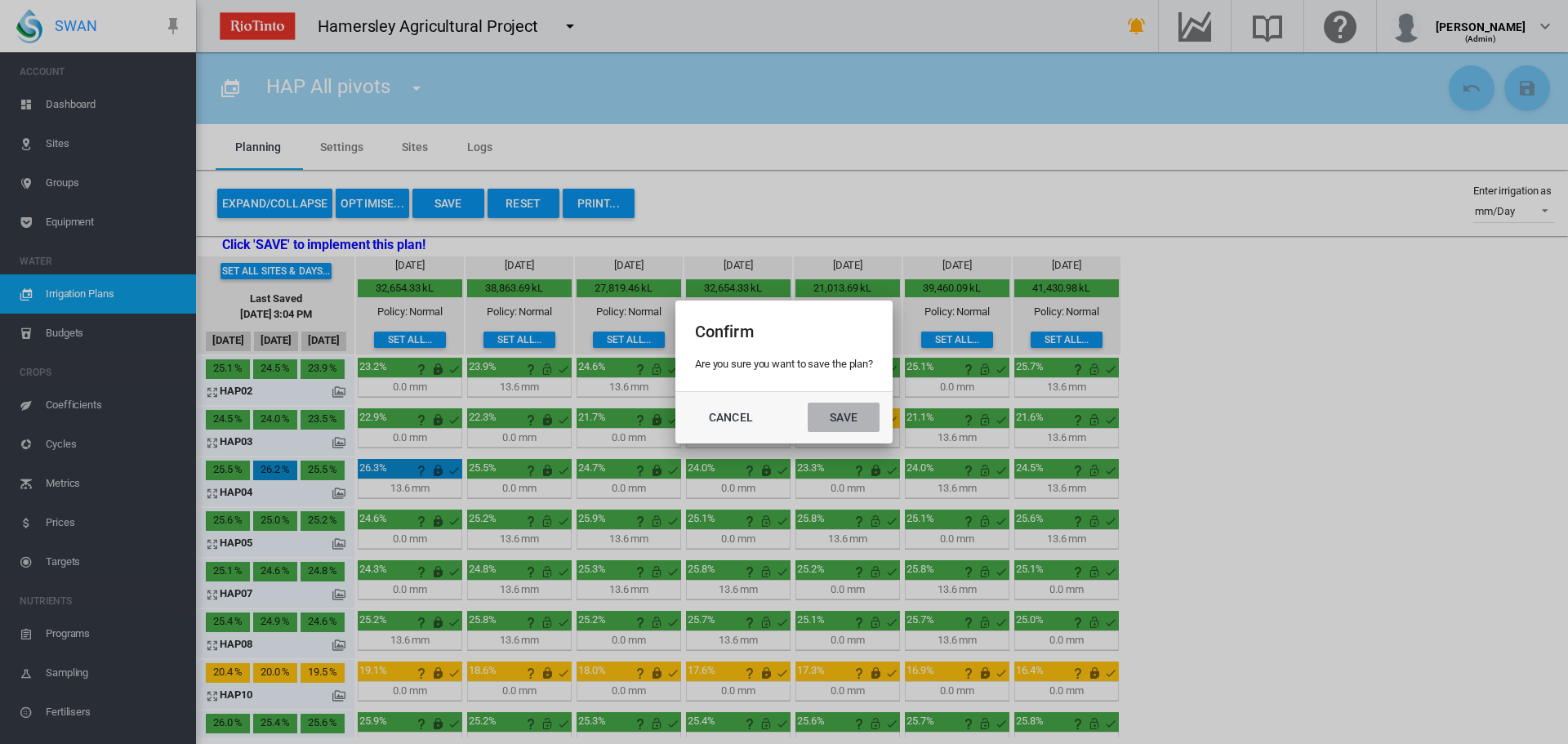
click at [848, 416] on button "Save" at bounding box center [843, 417] width 72 height 29
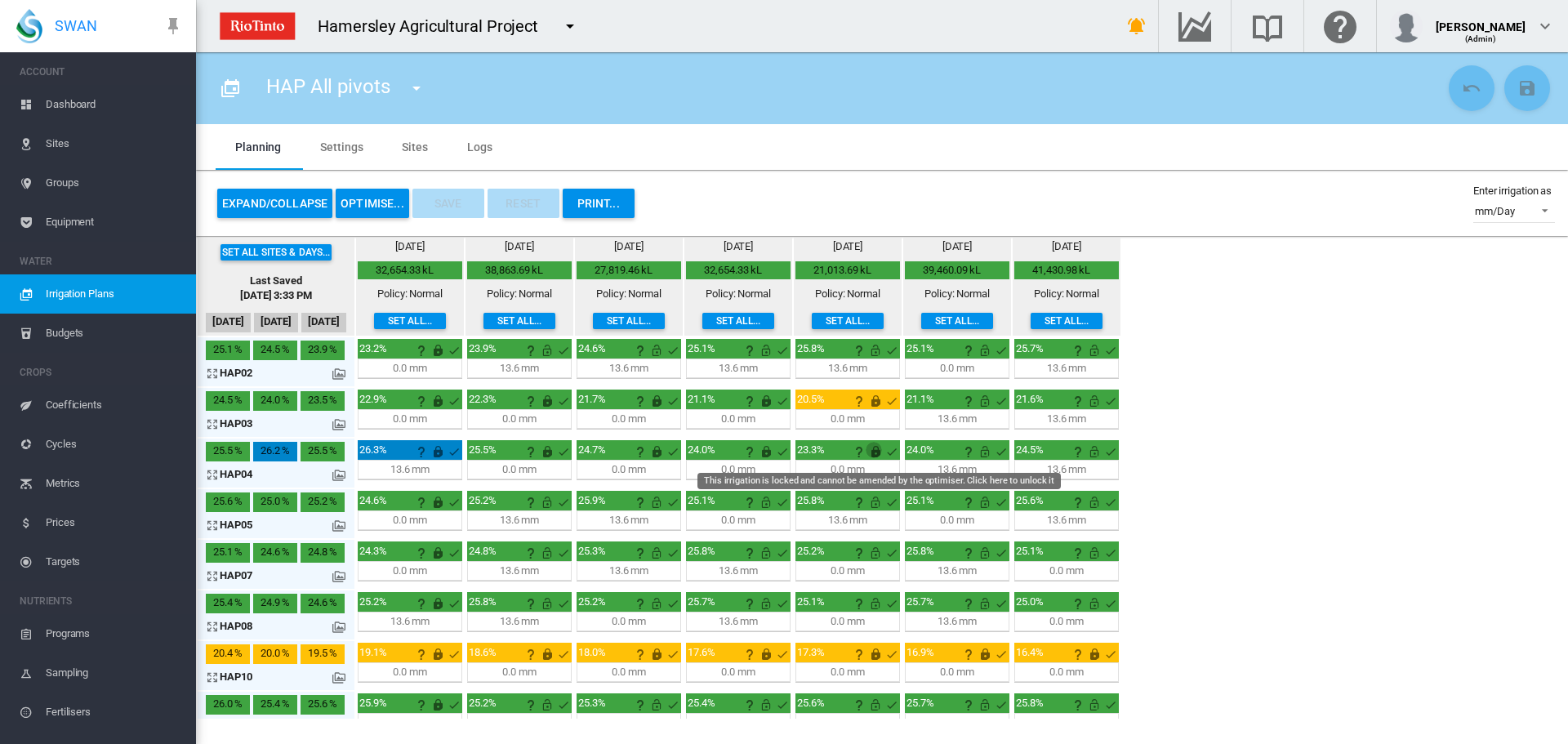
click at [872, 451] on md-icon "This irrigation is locked and cannot be amended by the optimiser. Click here to…" at bounding box center [875, 451] width 20 height 20
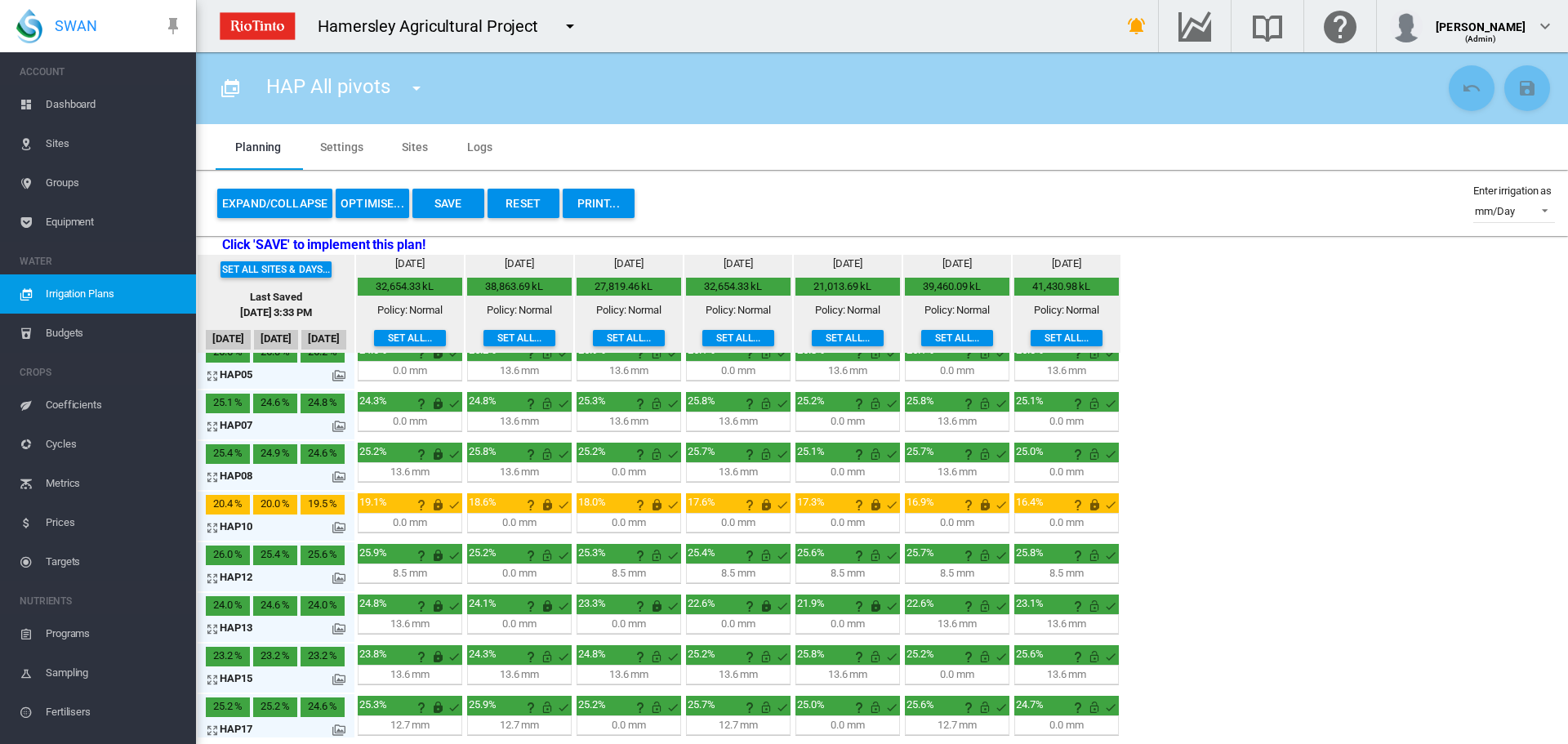
scroll to position [175, 0]
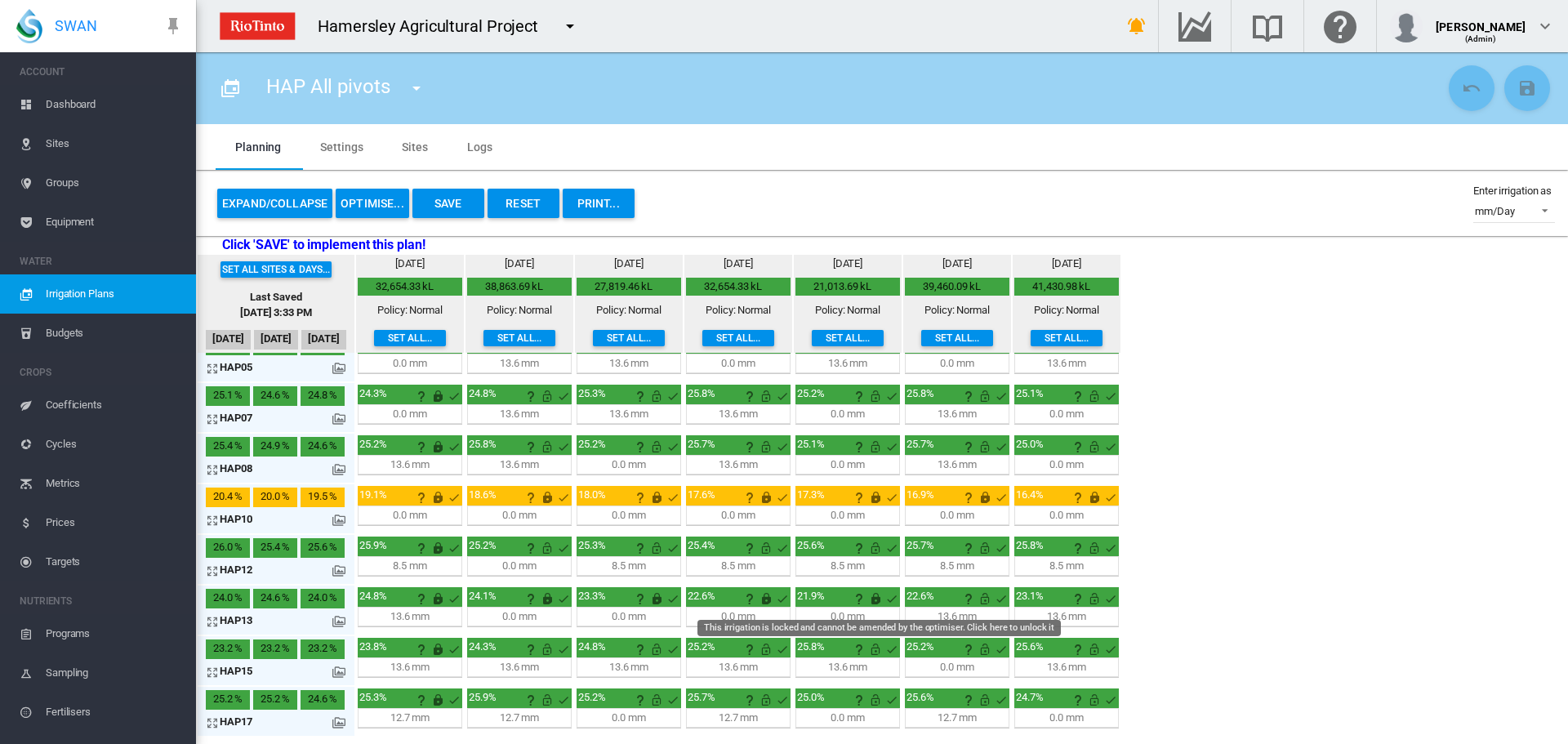
click at [874, 595] on md-icon "This irrigation is locked and cannot be amended by the optimiser. Click here to…" at bounding box center [875, 599] width 20 height 20
click at [1208, 501] on div "Set all sites & days... Last Saved [DATE] 3:33 PM [DATE] Oct [DATE] [DATE] 32,6…" at bounding box center [882, 496] width 1372 height 483
click at [362, 200] on button "OPTIMISE..." at bounding box center [372, 203] width 73 height 29
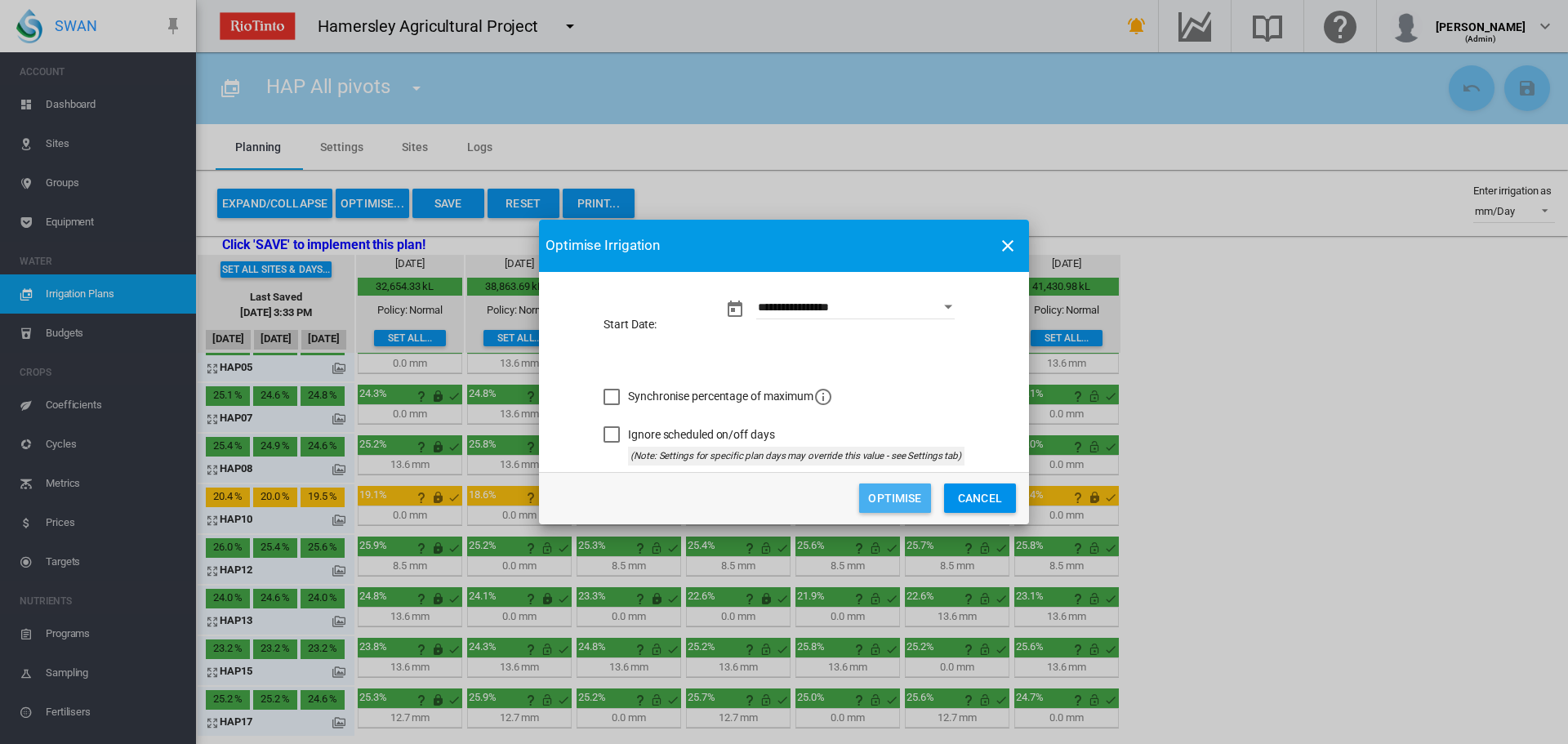
click at [884, 490] on button "Optimise" at bounding box center [895, 499] width 72 height 29
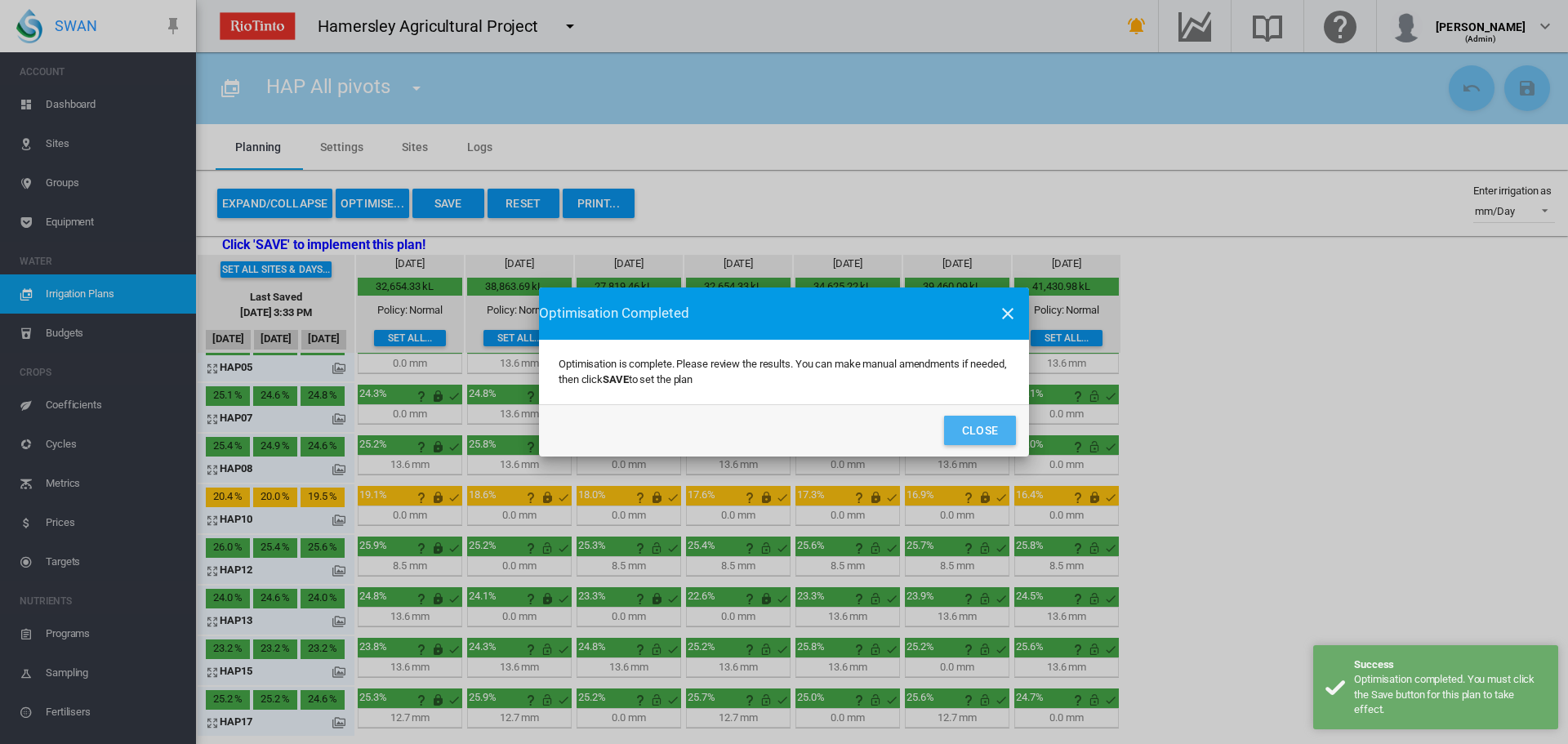
click at [990, 428] on button "Close" at bounding box center [980, 430] width 72 height 29
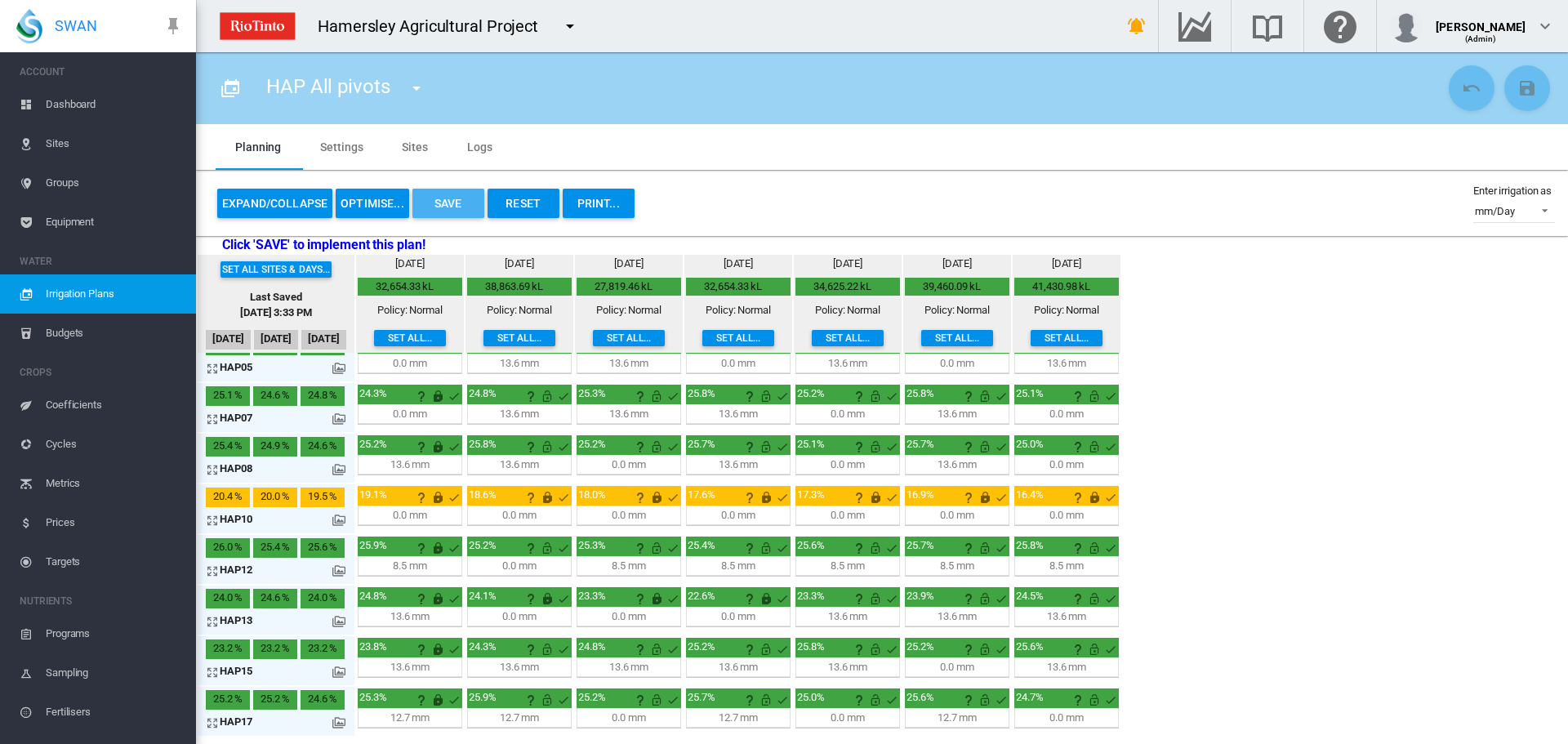
click at [441, 197] on button "Save" at bounding box center [448, 203] width 72 height 29
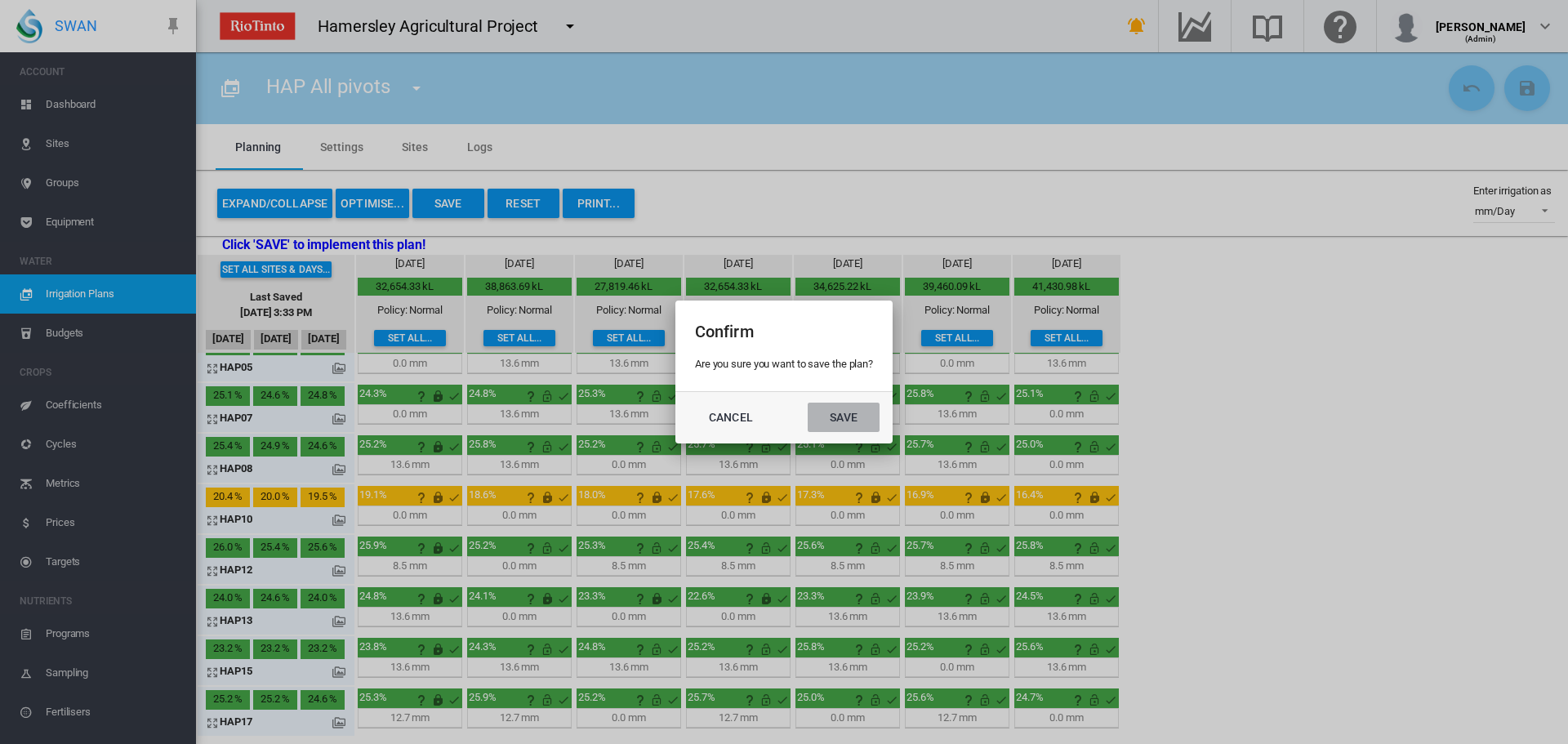
click at [826, 421] on button "Save" at bounding box center [843, 417] width 72 height 29
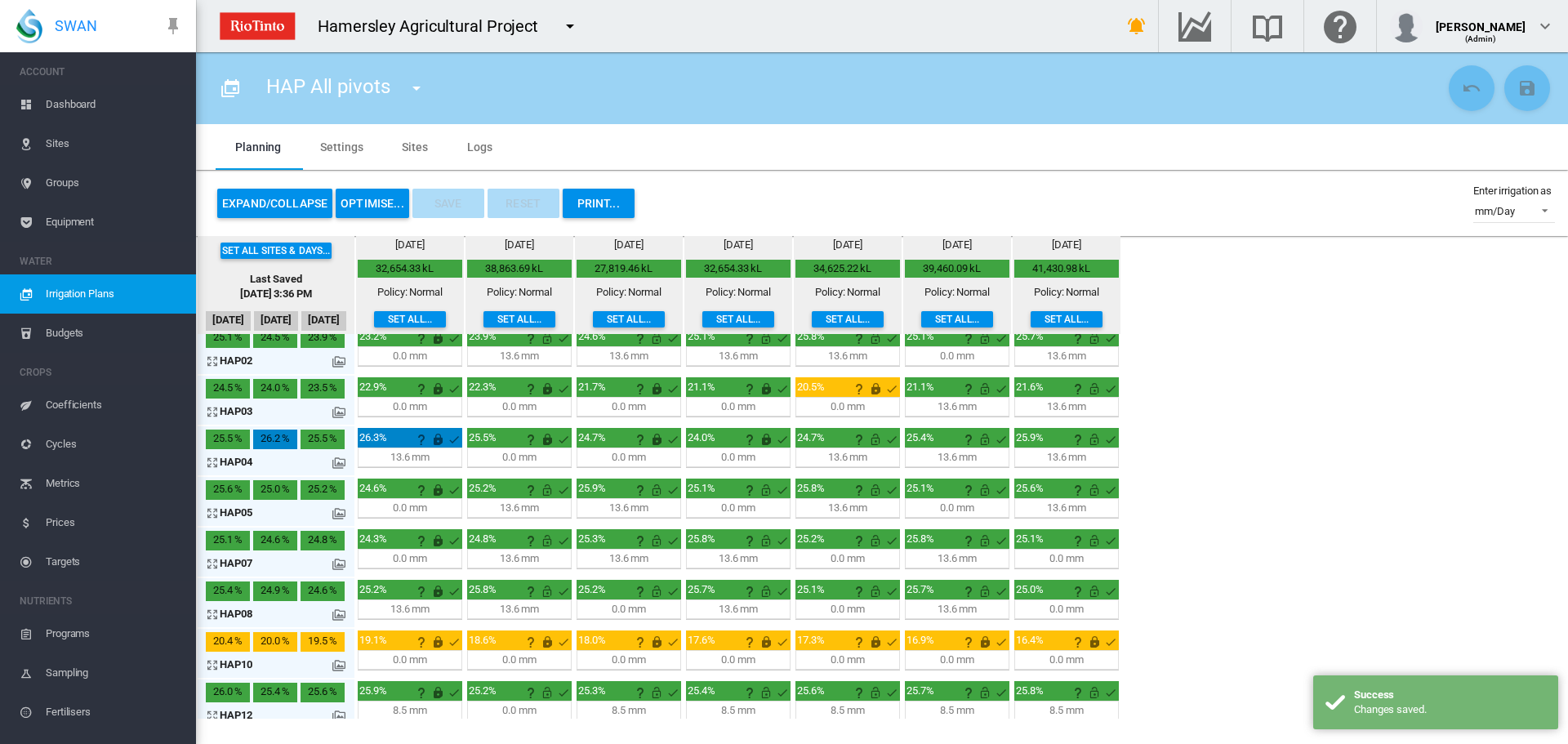
scroll to position [0, 0]
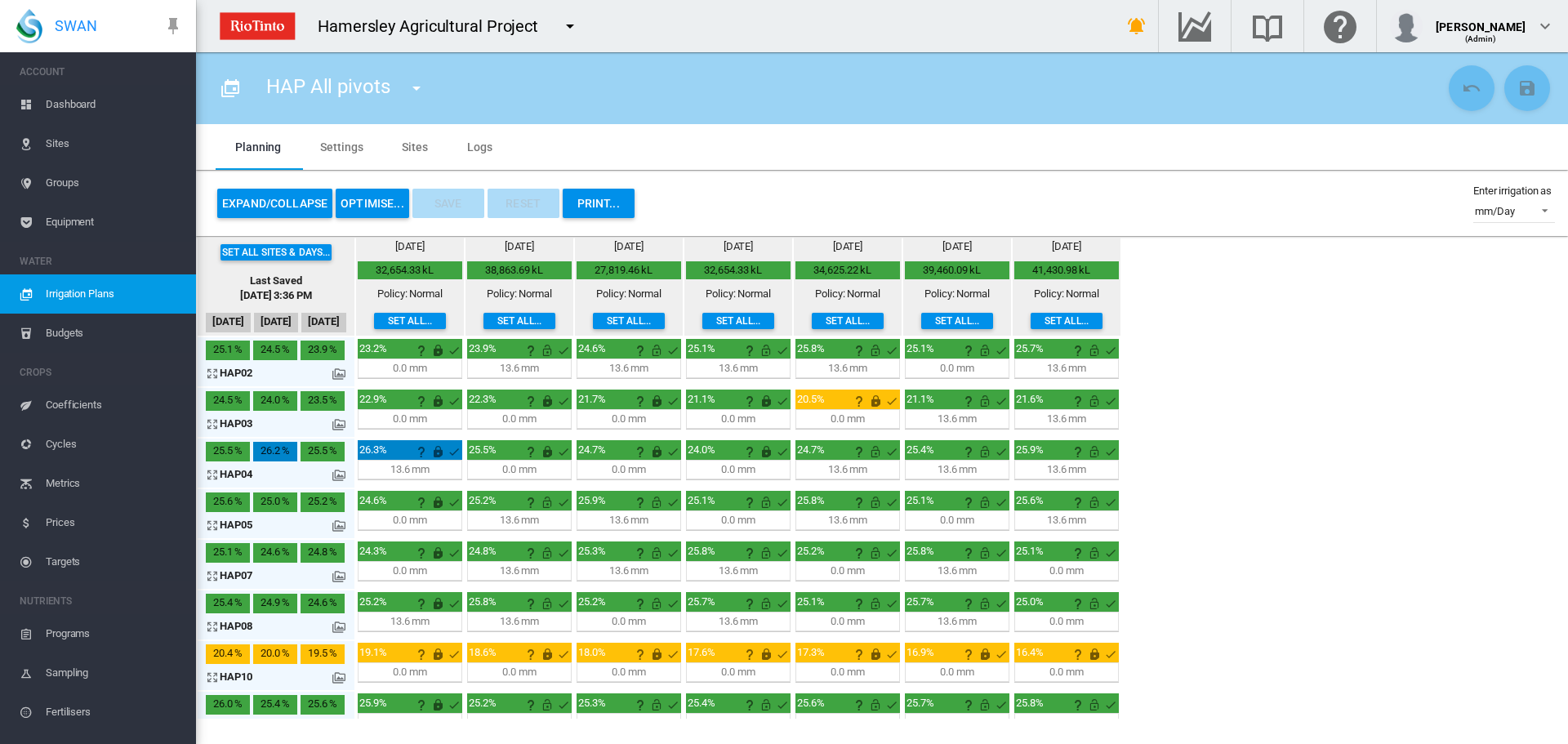
click at [1196, 302] on div "Set all sites & days... Last Saved [DATE] 3:36 PM [DATE] Oct [DATE] [DATE] 32,6…" at bounding box center [882, 477] width 1372 height 483
